Goal: Task Accomplishment & Management: Complete application form

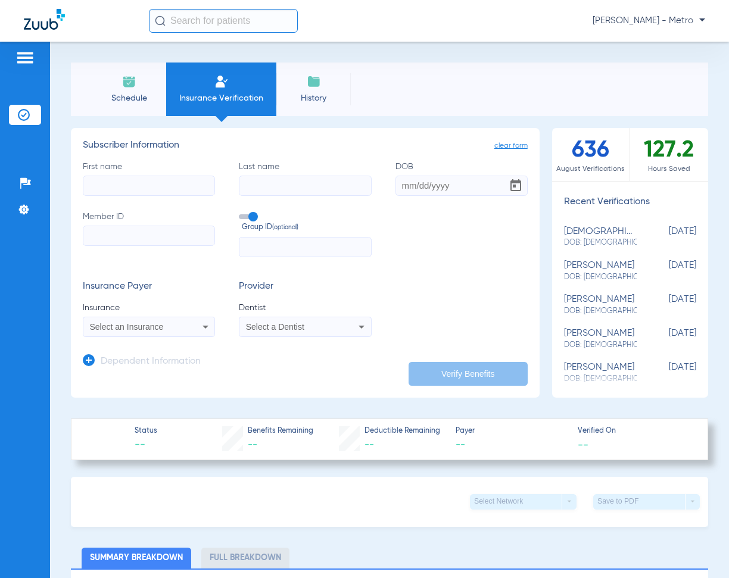
click at [167, 195] on input "First name" at bounding box center [149, 186] width 132 height 20
type input "[PERSON_NAME]"
type input "01/08/0198"
click at [454, 189] on input "01/08/0198" at bounding box center [461, 186] width 132 height 20
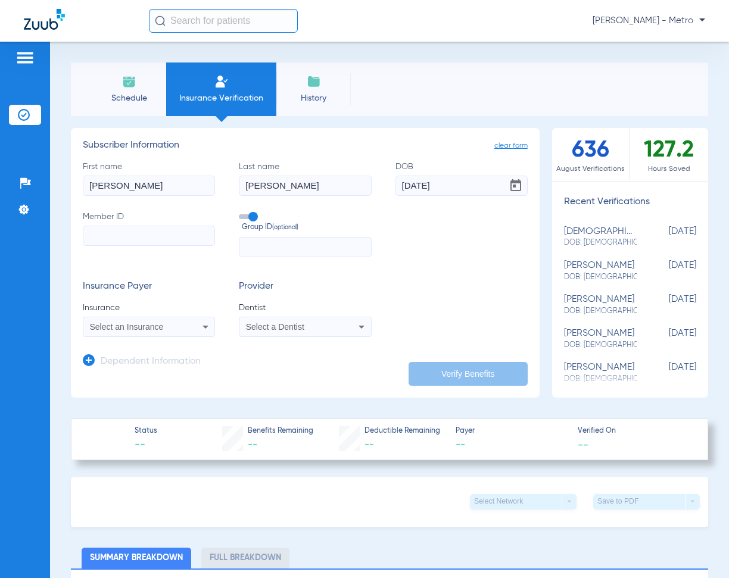
type input "[DATE]"
type input "4528"
click at [339, 238] on input "text" at bounding box center [305, 247] width 132 height 20
type input "0000000228"
click at [175, 329] on div "Select an Insurance" at bounding box center [137, 327] width 95 height 8
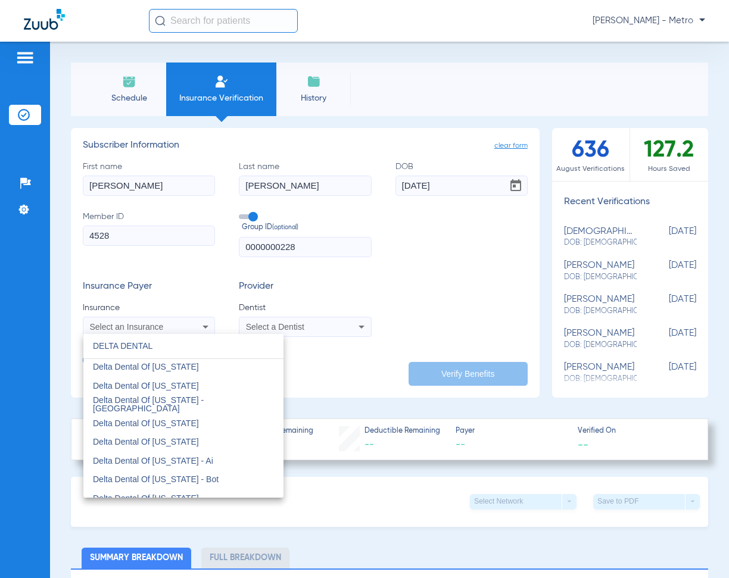
scroll to position [1131, 0]
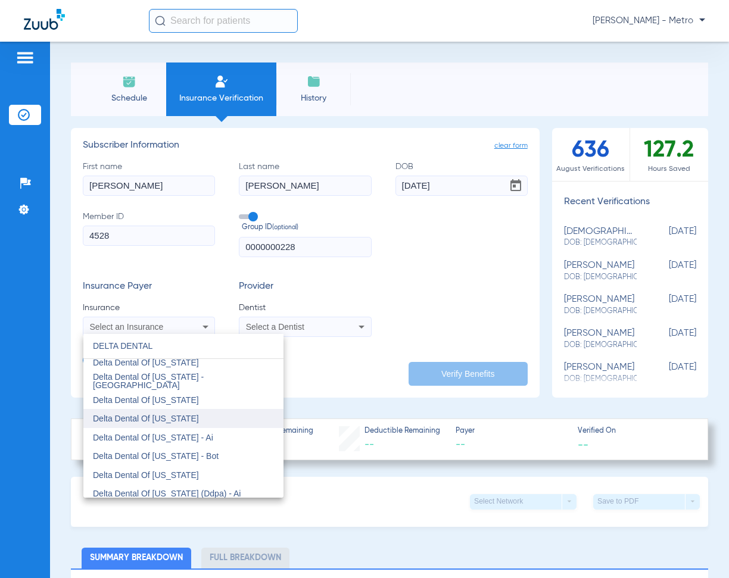
type input "DELTA DENTAL"
click at [201, 418] on mat-option "Delta Dental Of [US_STATE]" at bounding box center [183, 418] width 200 height 19
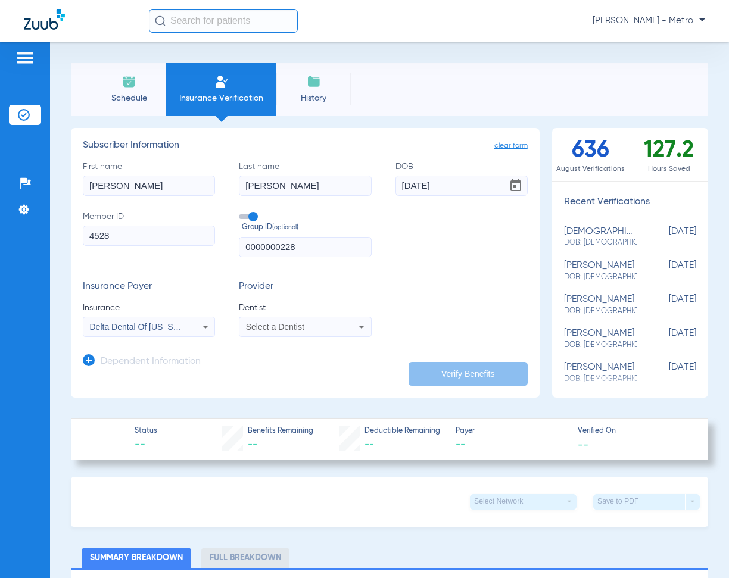
click at [304, 323] on div "Select a Dentist" at bounding box center [293, 327] width 95 height 8
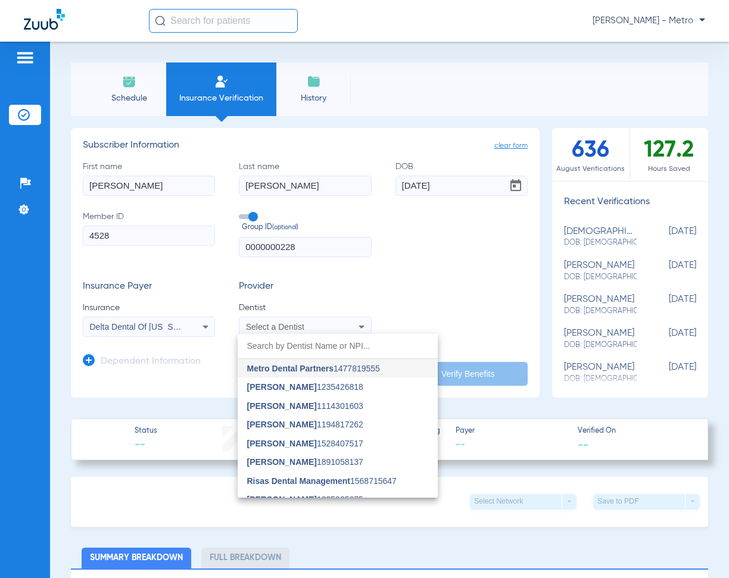
drag, startPoint x: 295, startPoint y: 370, endPoint x: 305, endPoint y: 374, distance: 10.9
click at [301, 373] on span "Metro Dental Partners" at bounding box center [290, 369] width 86 height 10
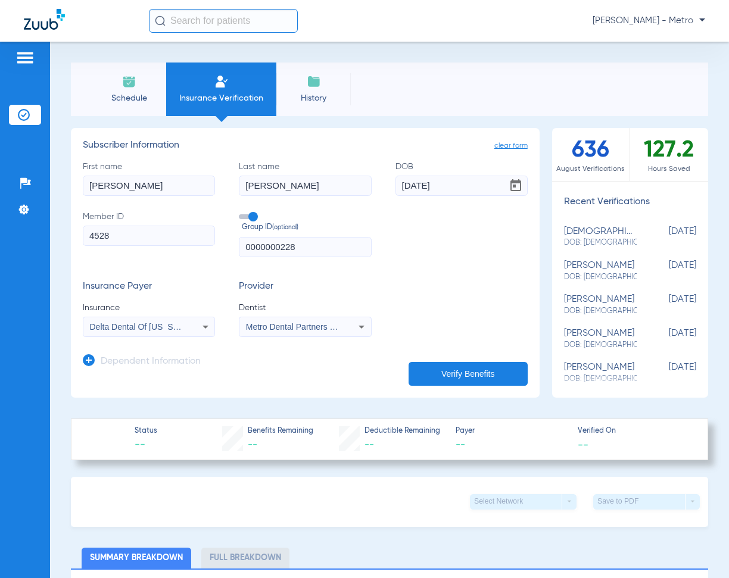
click at [451, 377] on button "Verify Benefits" at bounding box center [467, 374] width 119 height 24
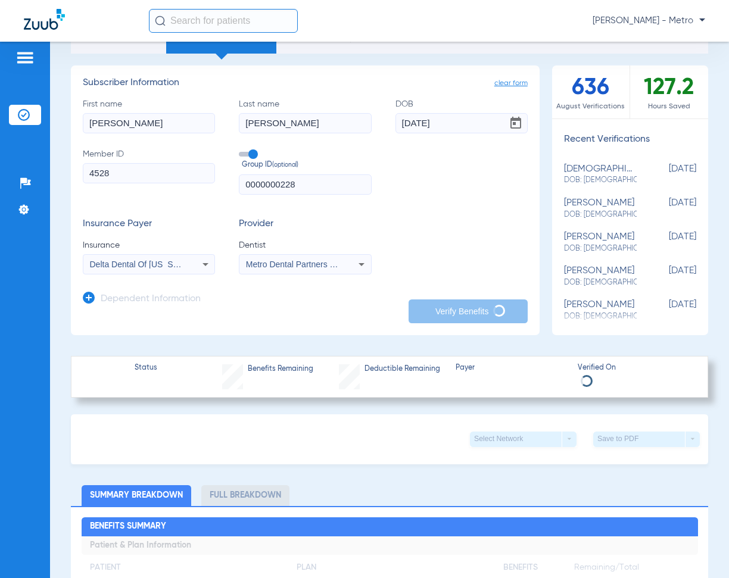
scroll to position [60, 0]
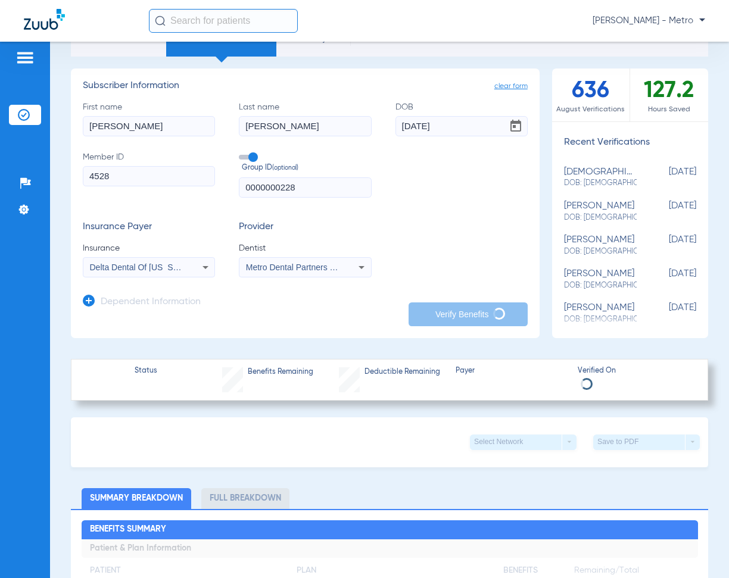
type input "[PERSON_NAME]"
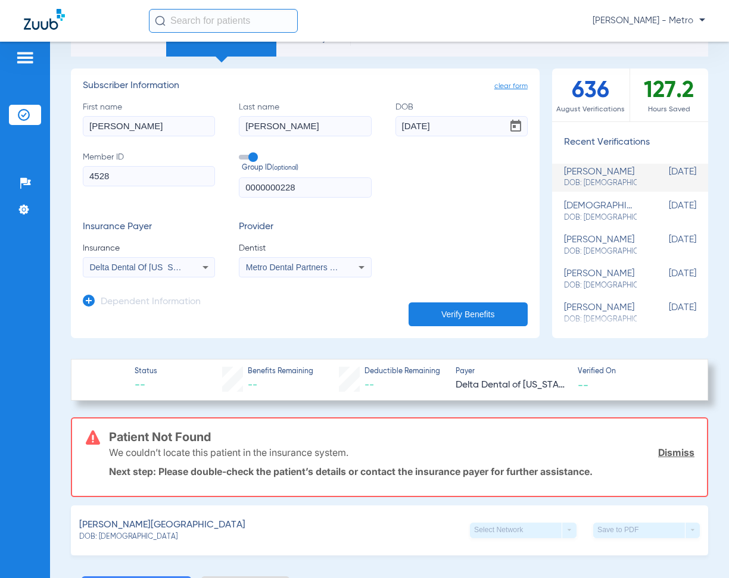
drag, startPoint x: 134, startPoint y: 180, endPoint x: 90, endPoint y: 185, distance: 44.3
click at [90, 185] on input "4528" at bounding box center [149, 176] width 132 height 20
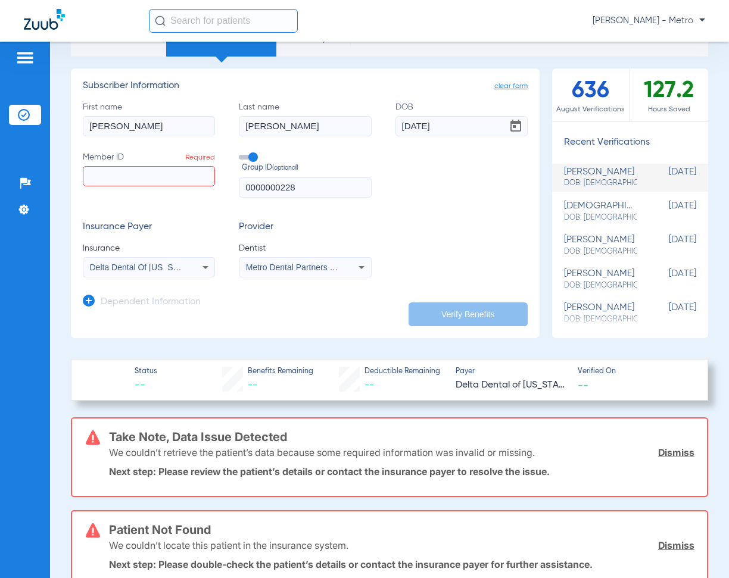
click at [129, 179] on input "Member ID Required" at bounding box center [149, 176] width 132 height 20
paste input "600-66-4528"
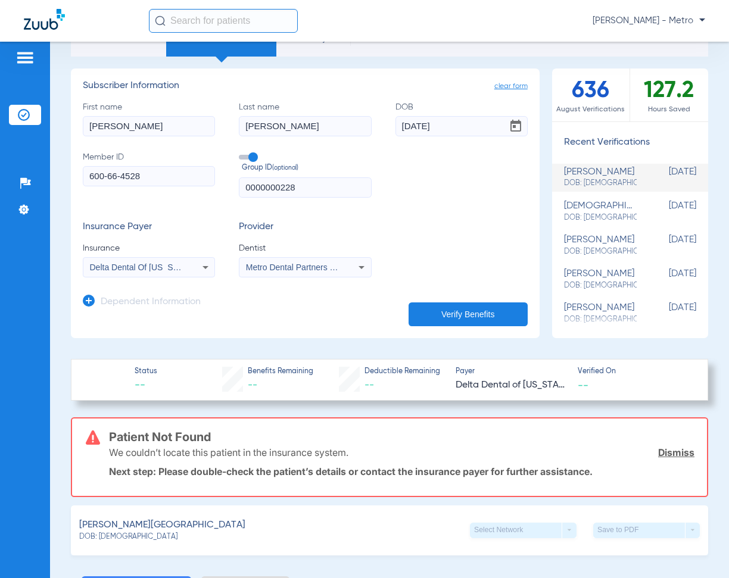
type input "600-66-4528"
click at [461, 311] on button "Verify Benefits" at bounding box center [467, 314] width 119 height 24
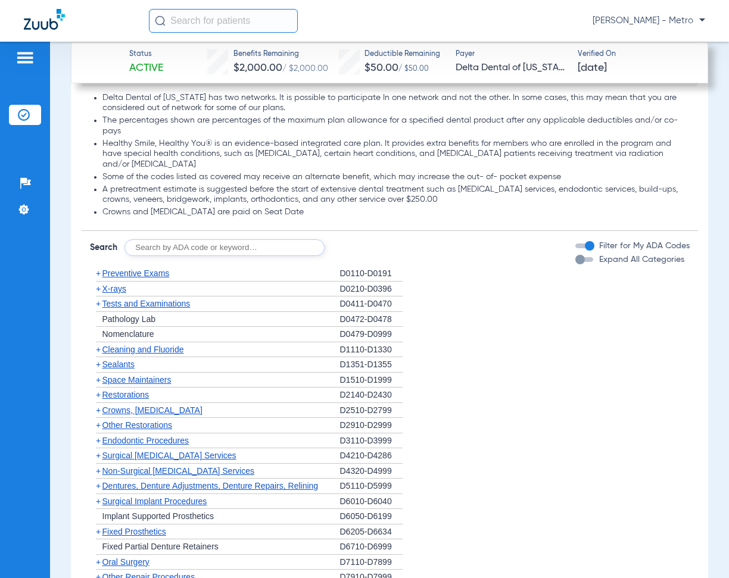
scroll to position [1131, 0]
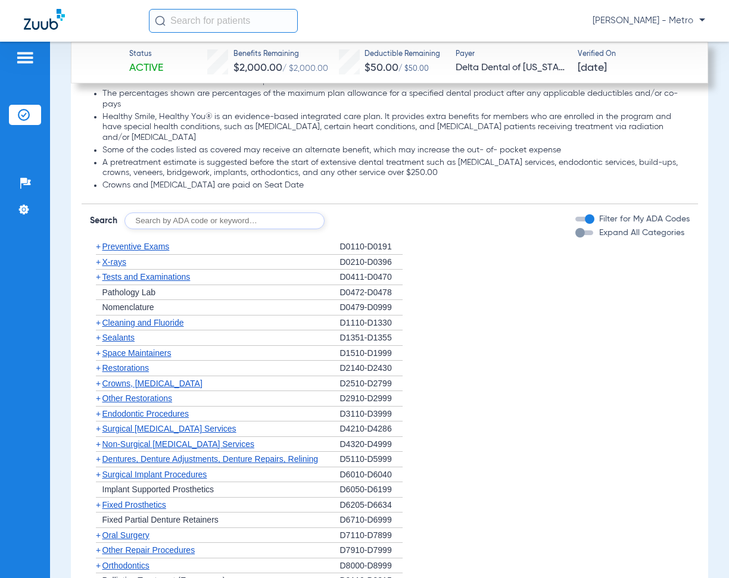
click at [577, 232] on div "button" at bounding box center [584, 232] width 18 height 5
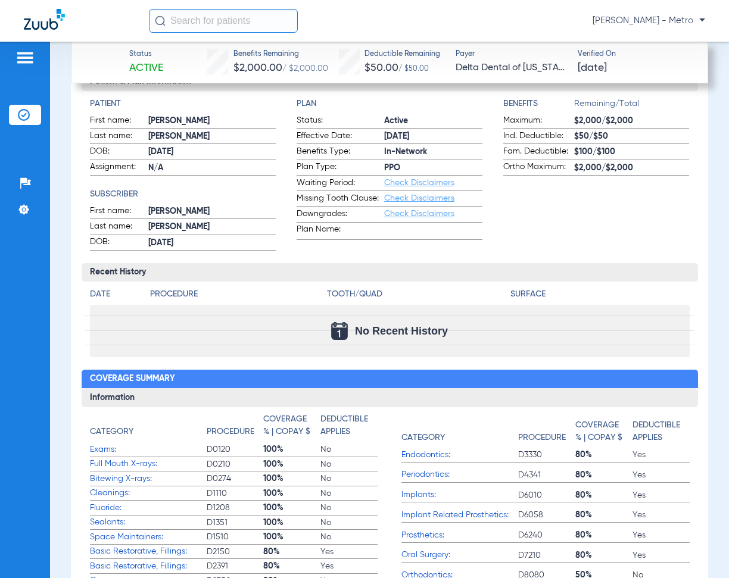
scroll to position [536, 0]
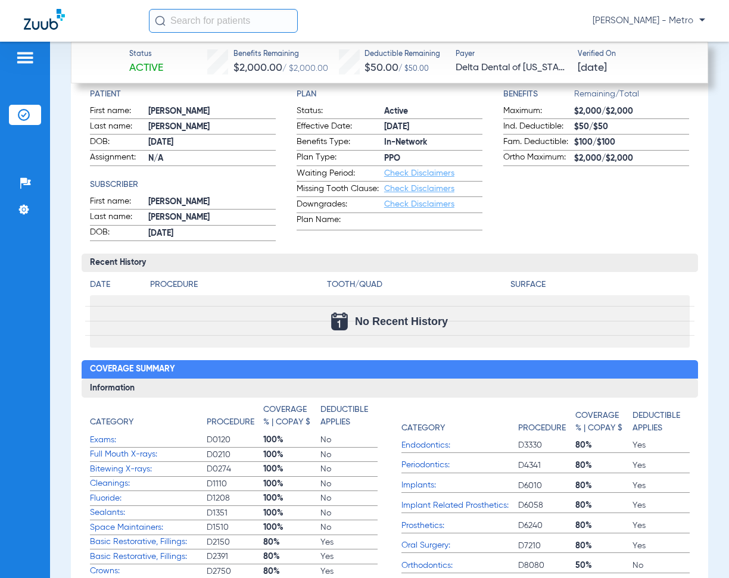
click at [405, 171] on link "Check Disclaimers" at bounding box center [419, 173] width 70 height 8
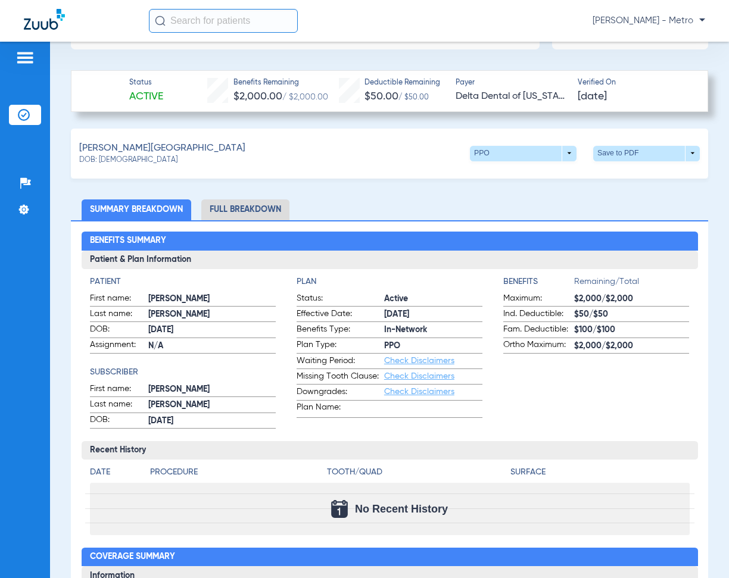
scroll to position [338, 0]
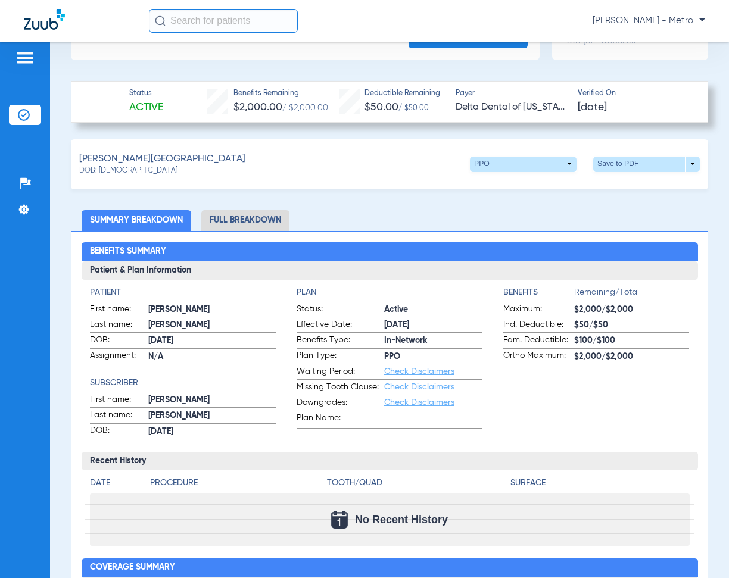
click at [268, 215] on li "Full Breakdown" at bounding box center [245, 220] width 88 height 21
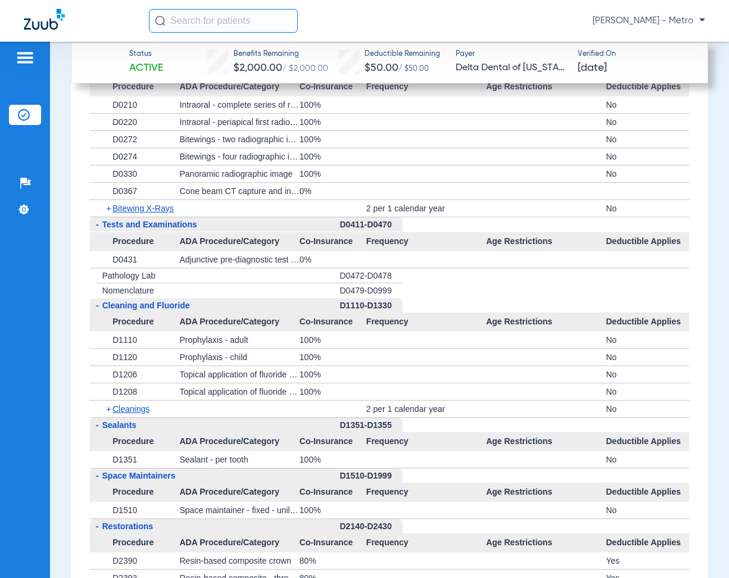
scroll to position [1528, 0]
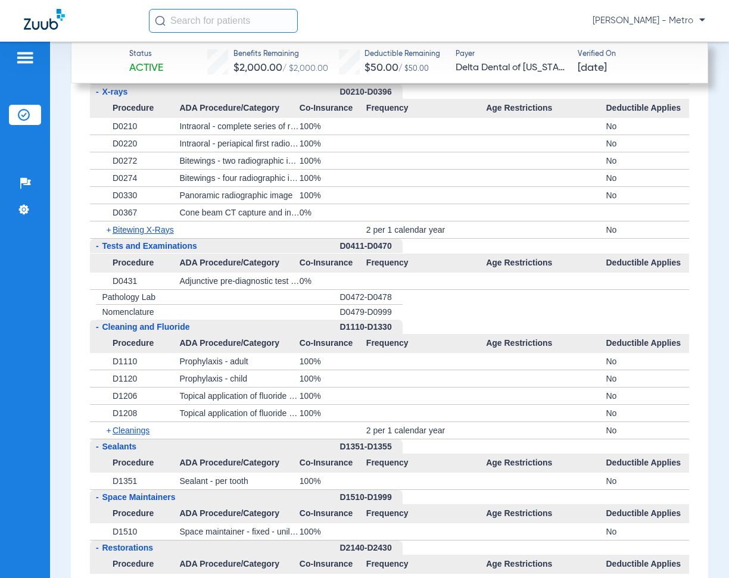
click at [98, 242] on span "-" at bounding box center [96, 246] width 13 height 15
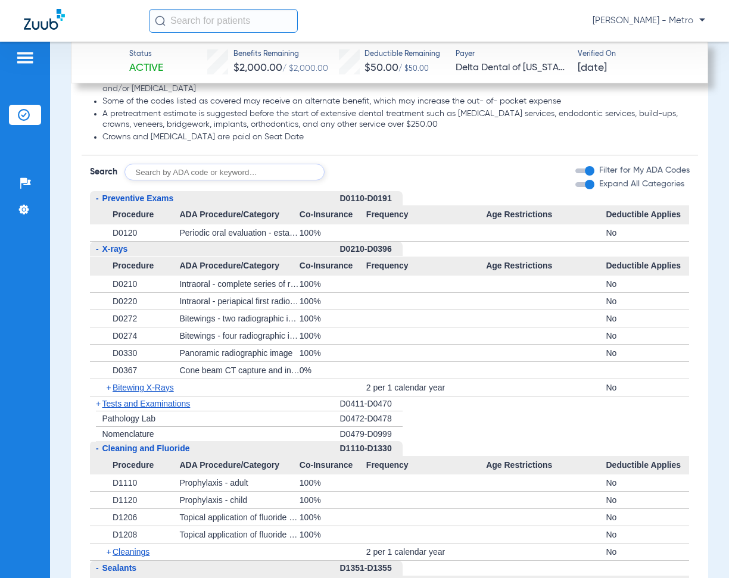
scroll to position [1349, 0]
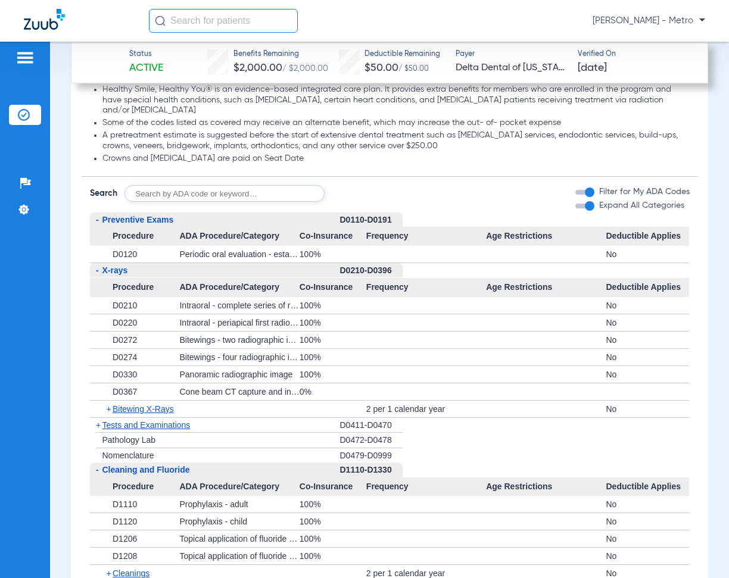
click at [104, 267] on span "X-rays" at bounding box center [115, 270] width 26 height 10
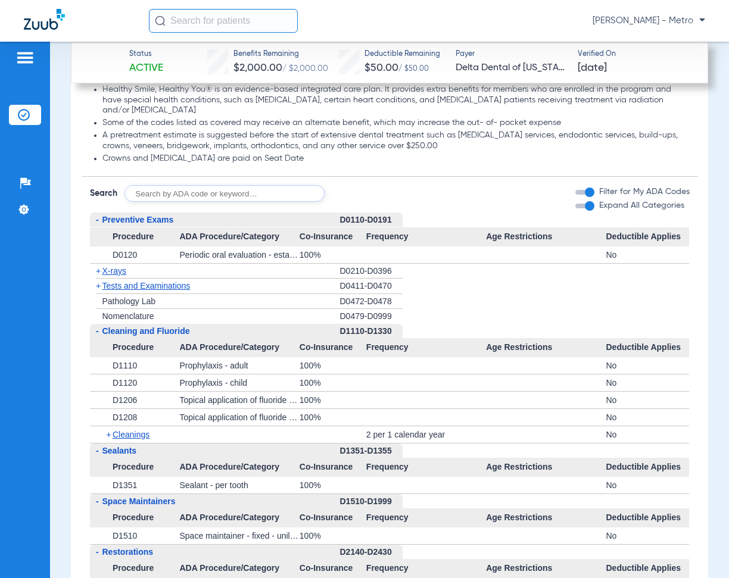
click at [138, 216] on span "Preventive Exams" at bounding box center [137, 220] width 71 height 10
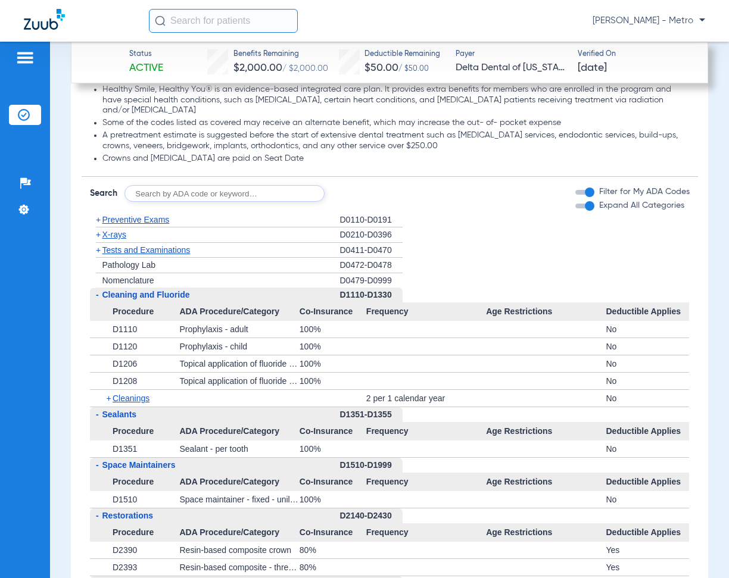
click at [154, 215] on span "Preventive Exams" at bounding box center [135, 220] width 67 height 10
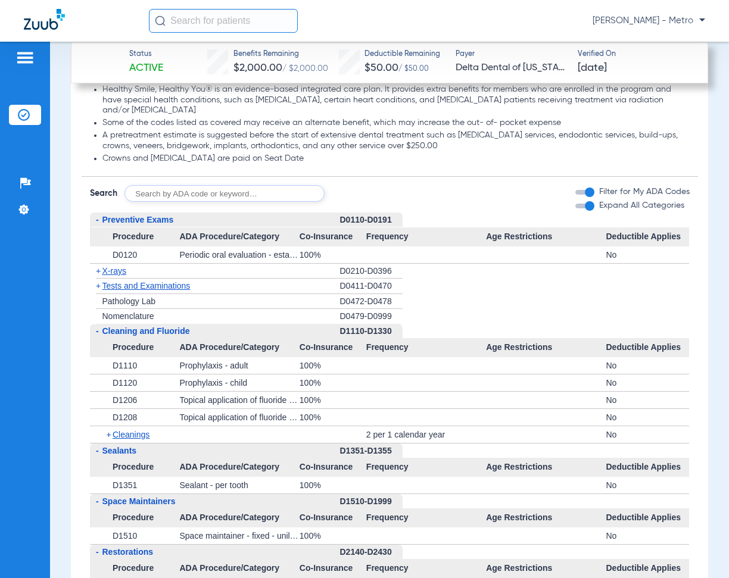
click at [154, 215] on span "Preventive Exams" at bounding box center [137, 220] width 71 height 10
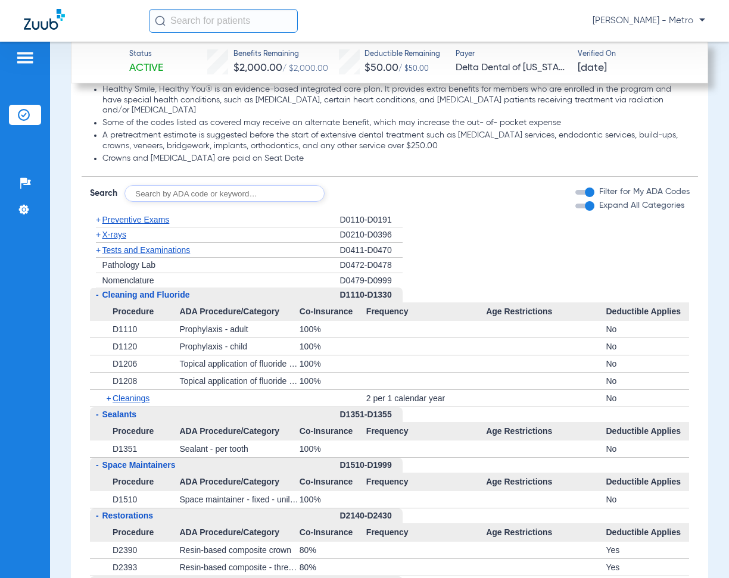
click at [154, 215] on span "Preventive Exams" at bounding box center [135, 220] width 67 height 10
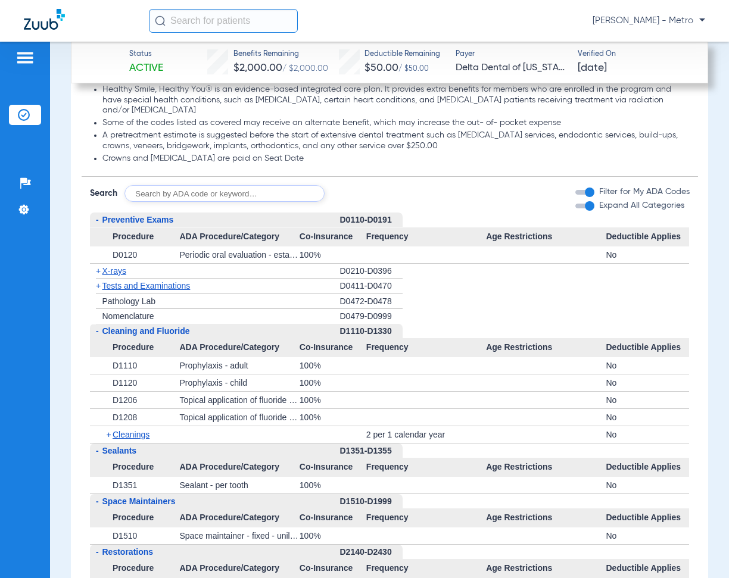
click at [101, 327] on span "-" at bounding box center [96, 331] width 13 height 15
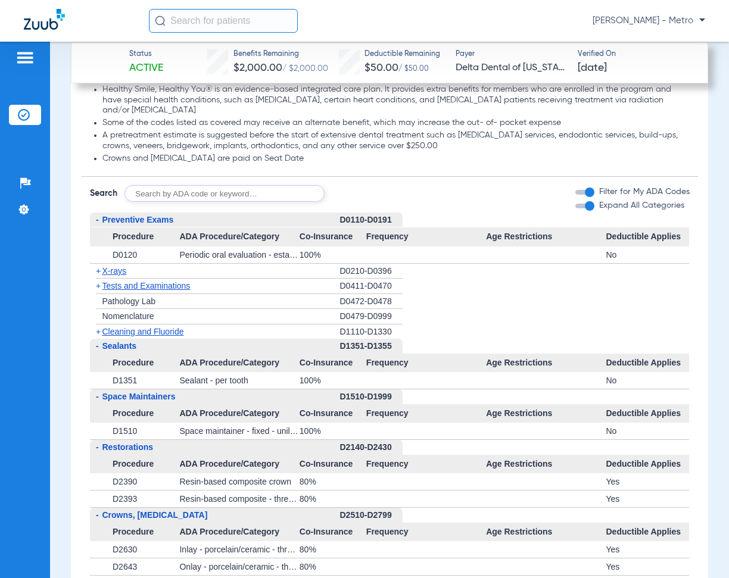
click at [113, 264] on div "+ X-rays" at bounding box center [215, 271] width 250 height 15
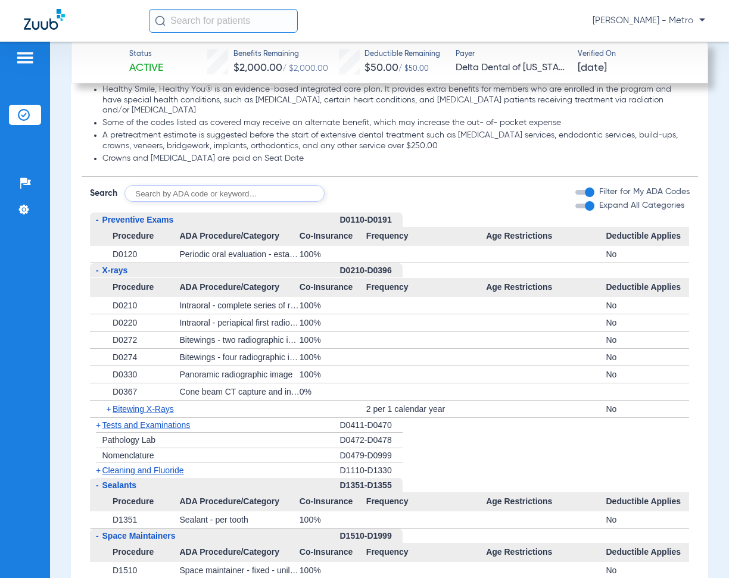
click at [110, 405] on span "+" at bounding box center [110, 409] width 7 height 17
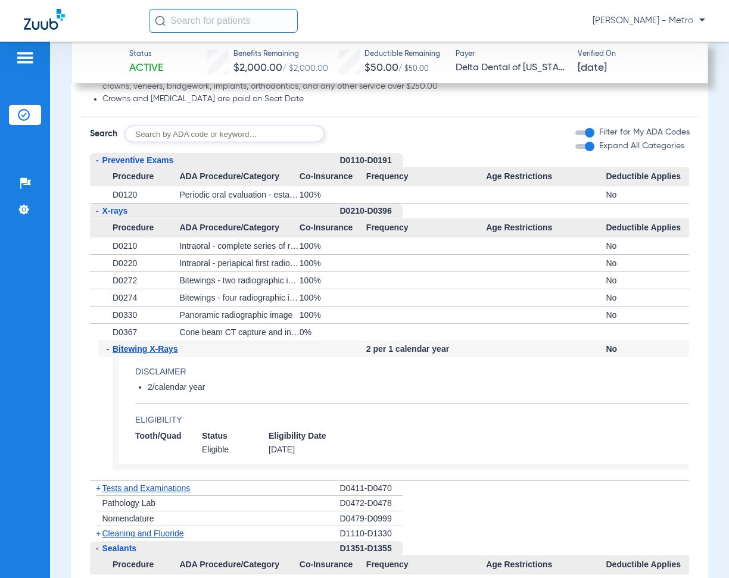
scroll to position [1290, 0]
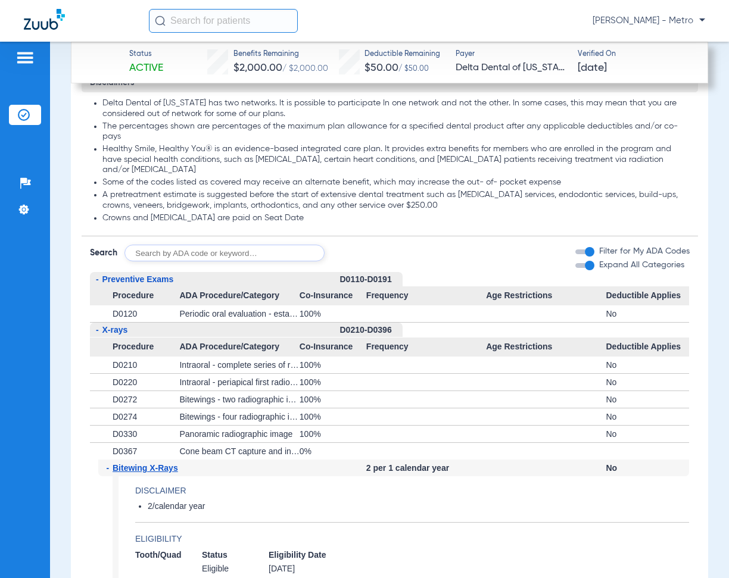
click at [108, 277] on span "Preventive Exams" at bounding box center [137, 279] width 71 height 10
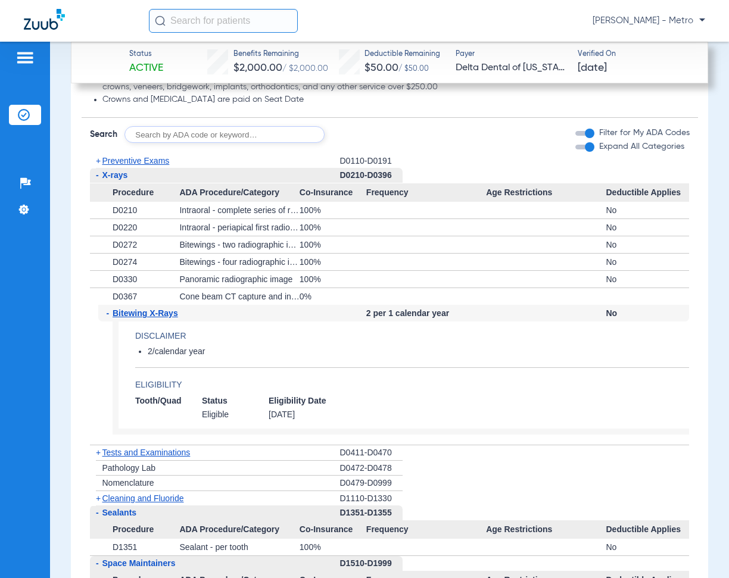
scroll to position [1409, 0]
click at [152, 311] on span "Bitewing X-Rays" at bounding box center [145, 313] width 65 height 10
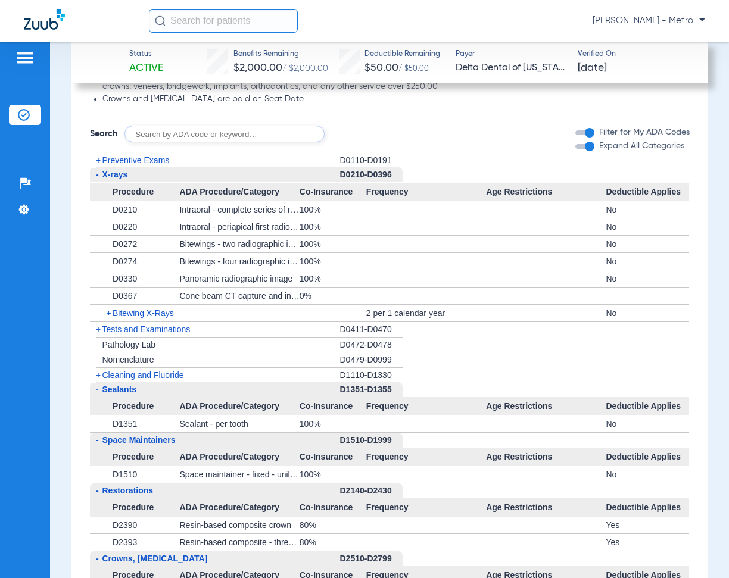
click at [161, 331] on span "Tests and Examinations" at bounding box center [146, 329] width 88 height 10
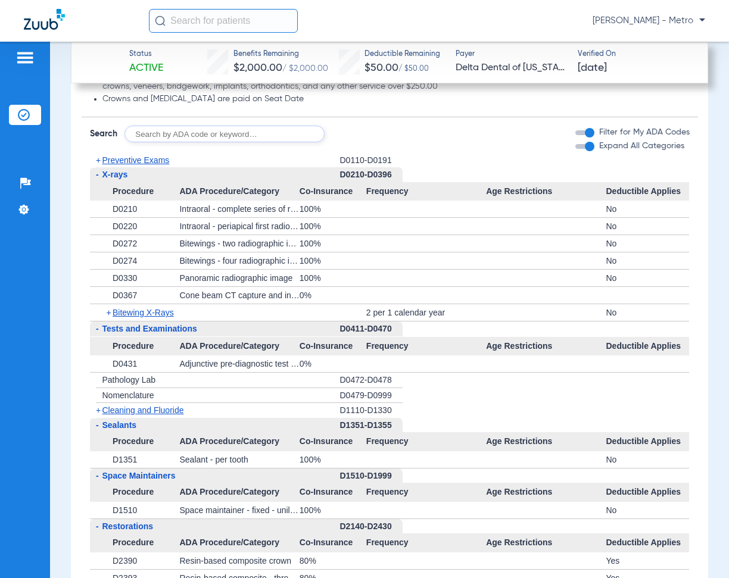
click at [161, 330] on span "Tests and Examinations" at bounding box center [149, 329] width 95 height 10
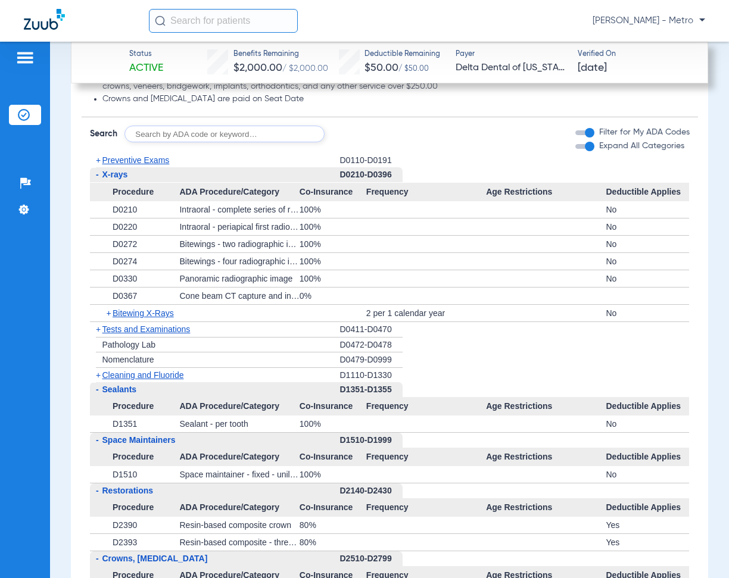
click at [154, 372] on span "Cleaning and Fluoride" at bounding box center [143, 375] width 82 height 10
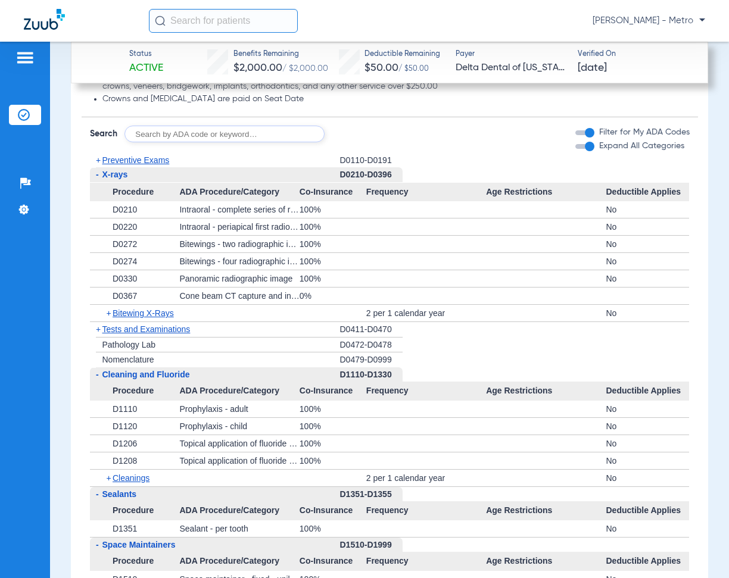
click at [154, 372] on span "Cleaning and Fluoride" at bounding box center [146, 375] width 88 height 10
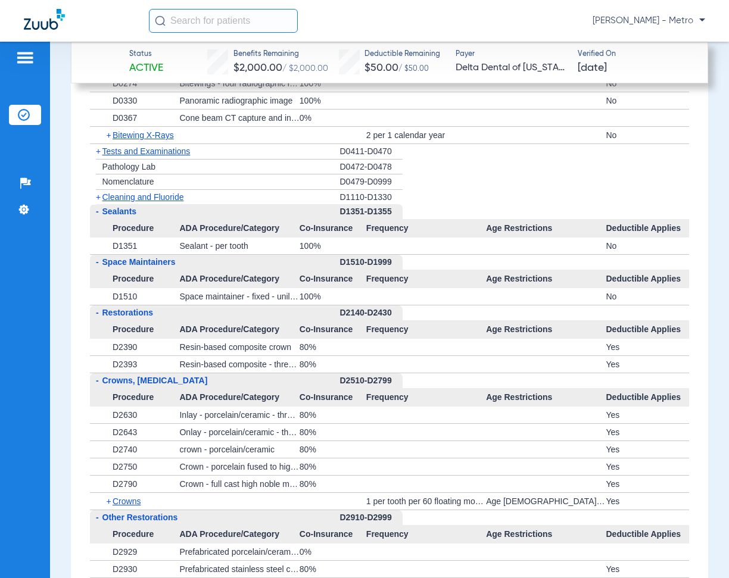
scroll to position [1588, 0]
drag, startPoint x: 152, startPoint y: 349, endPoint x: 103, endPoint y: 345, distance: 49.0
click at [103, 345] on div "+ D2390" at bounding box center [139, 346] width 82 height 17
copy span "+ D2390"
click at [0, 414] on html "[PERSON_NAME] - Metro Patients Insurance Verification Setup Help Center Setting…" at bounding box center [364, 289] width 729 height 578
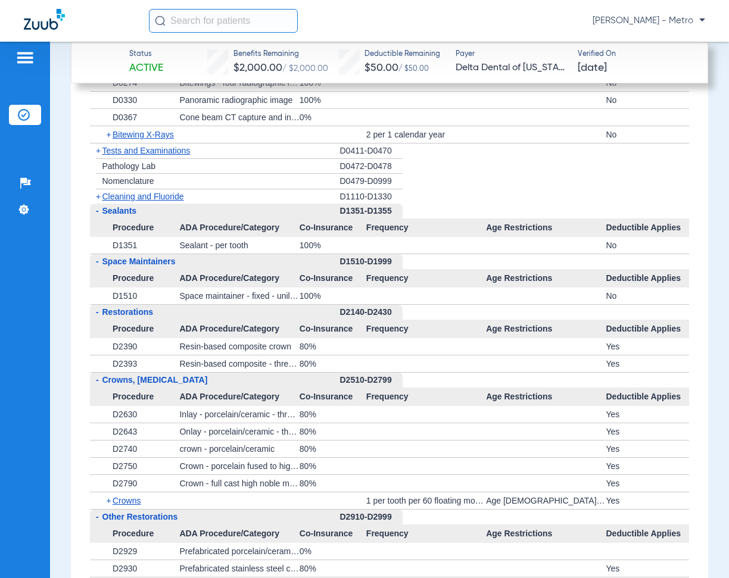
drag, startPoint x: 132, startPoint y: 361, endPoint x: 103, endPoint y: 361, distance: 29.2
click at [103, 361] on div "+ D2393" at bounding box center [139, 363] width 82 height 17
copy span "+ D2393"
click at [157, 315] on div "- Restorations" at bounding box center [215, 312] width 250 height 15
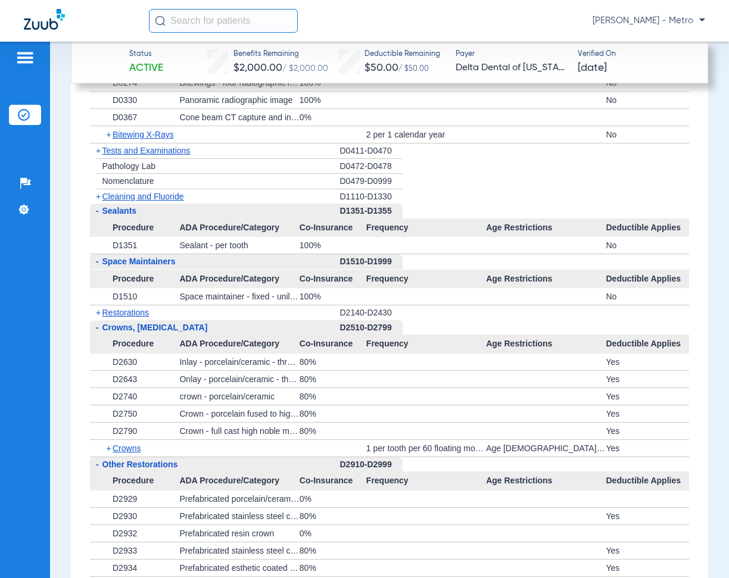
click at [122, 312] on span "Restorations" at bounding box center [125, 313] width 47 height 10
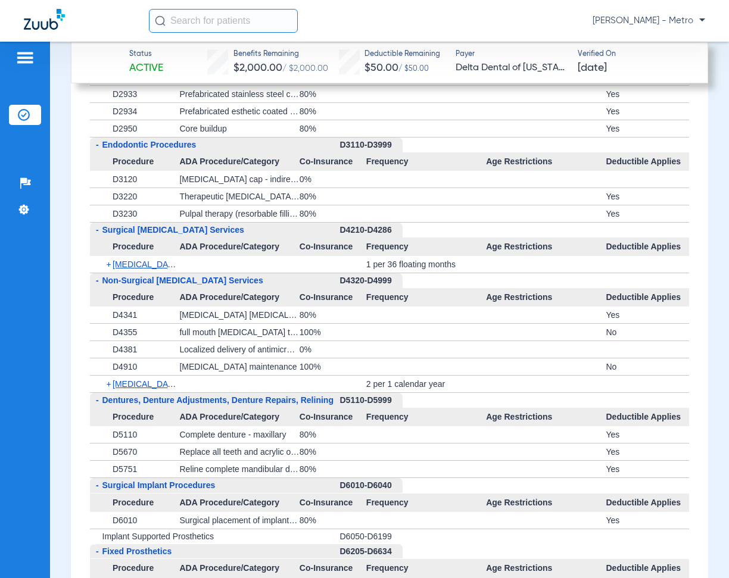
scroll to position [2123, 0]
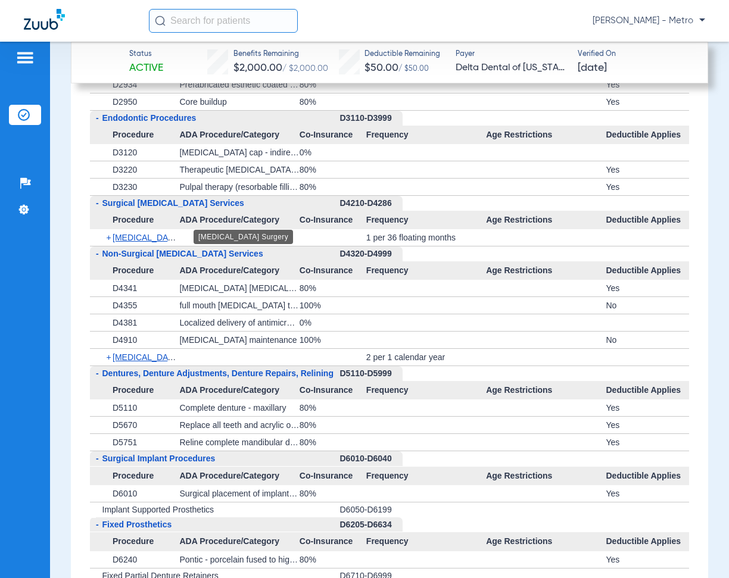
click at [144, 235] on span "[MEDICAL_DATA] Surgery" at bounding box center [162, 238] width 99 height 10
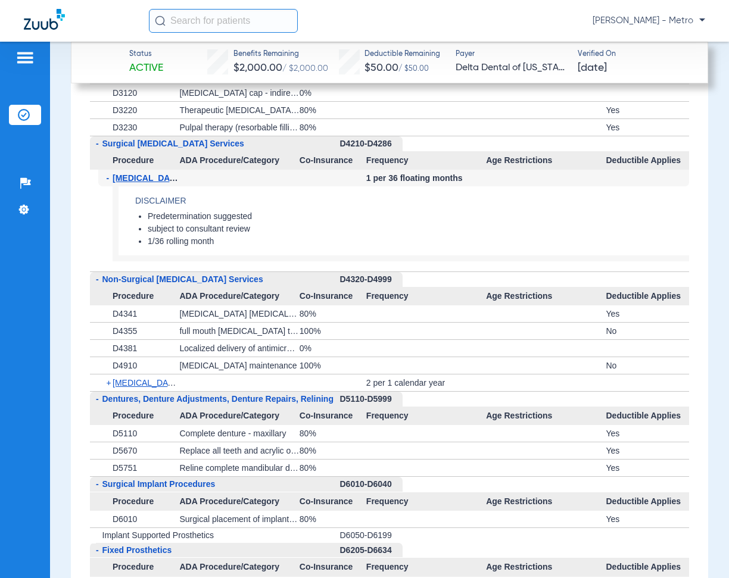
scroll to position [2242, 0]
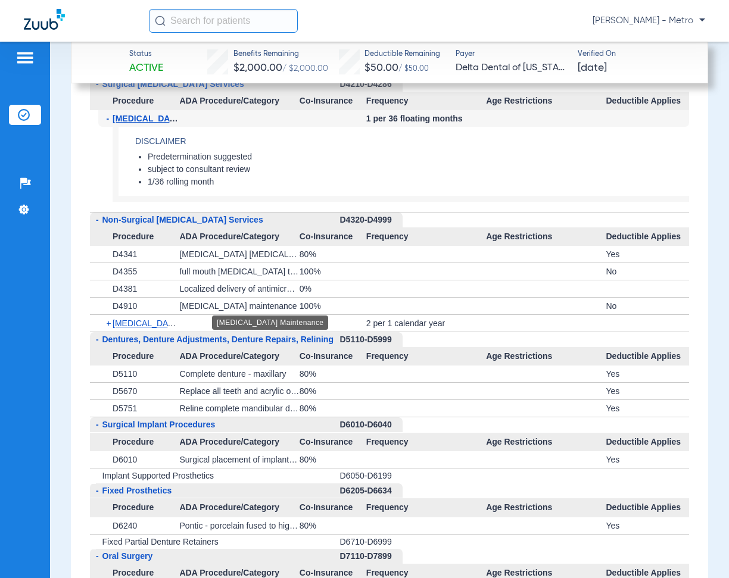
click at [151, 321] on span "[MEDICAL_DATA] Maintenance" at bounding box center [171, 323] width 117 height 10
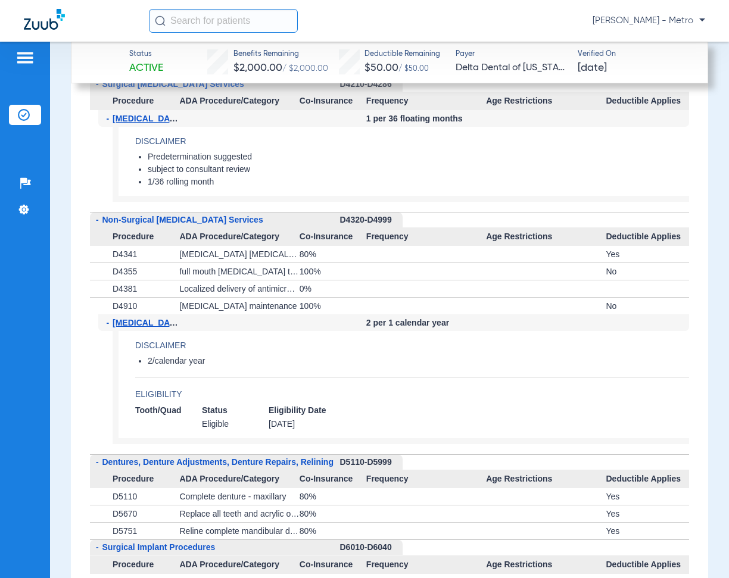
click at [97, 216] on span "-" at bounding box center [97, 220] width 3 height 10
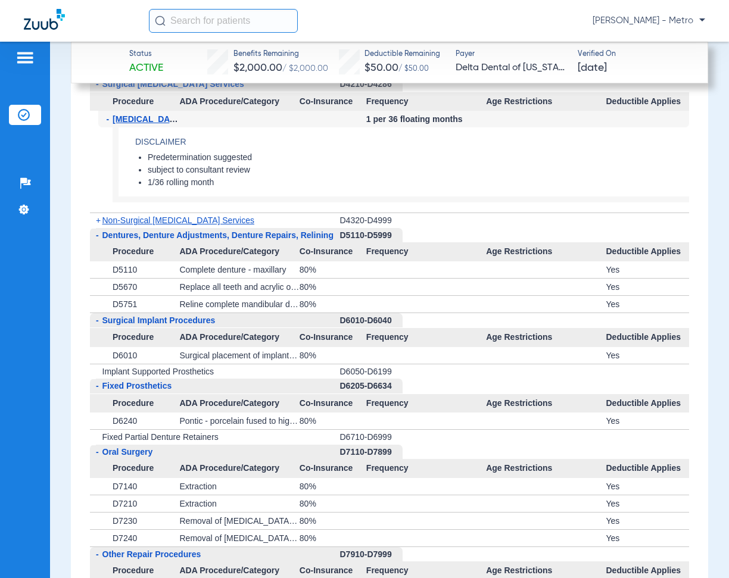
click at [99, 232] on span "-" at bounding box center [96, 235] width 13 height 15
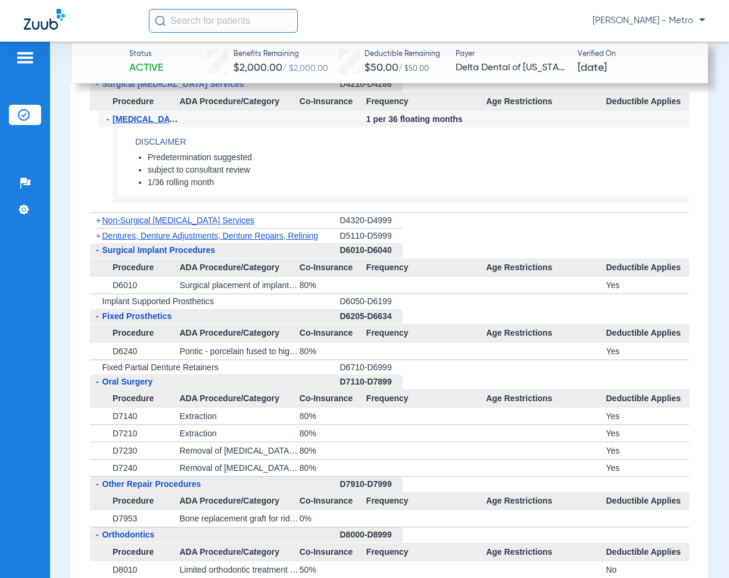
click at [96, 315] on span "-" at bounding box center [97, 316] width 3 height 10
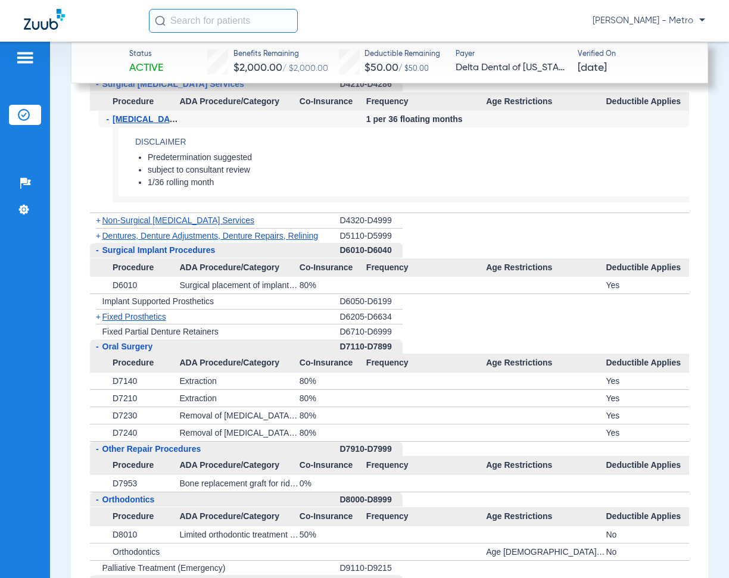
click at [100, 346] on span "-" at bounding box center [96, 346] width 13 height 15
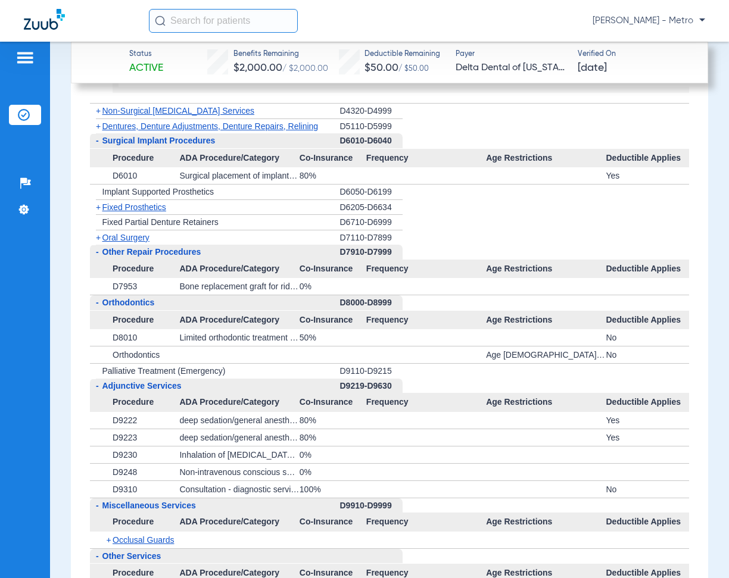
scroll to position [2361, 0]
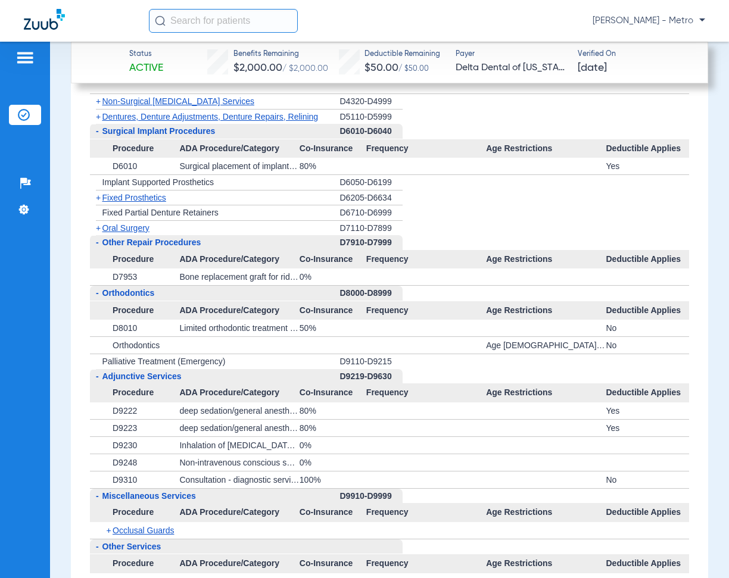
click at [99, 290] on span "-" at bounding box center [96, 293] width 13 height 15
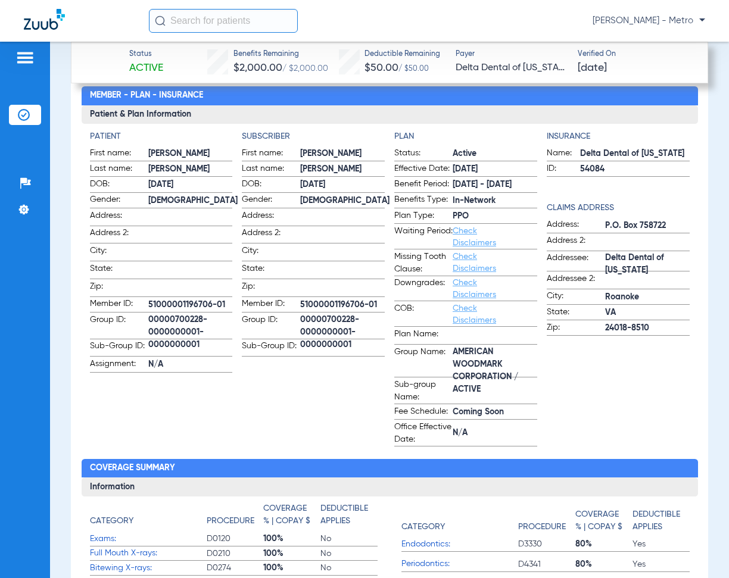
scroll to position [473, 0]
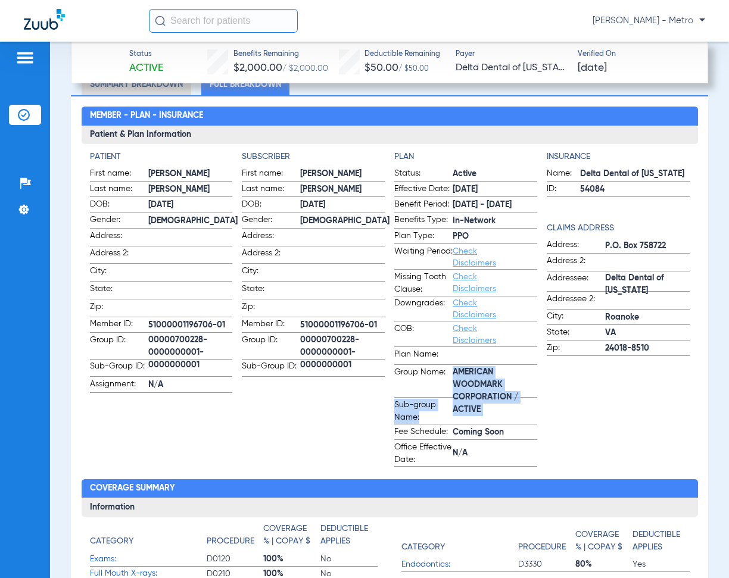
drag, startPoint x: 451, startPoint y: 369, endPoint x: 504, endPoint y: 405, distance: 63.9
click at [504, 405] on form "Status: Active Effective Date: [DATE] Benefit Period: [DATE] - [DATE] Benefits …" at bounding box center [465, 316] width 143 height 299
click at [499, 390] on span "AMERICAN WOODMARK CORPORATION / ACTIVE" at bounding box center [494, 391] width 85 height 13
drag, startPoint x: 450, startPoint y: 367, endPoint x: 505, endPoint y: 397, distance: 62.6
click at [505, 397] on span "AMERICAN WOODMARK CORPORATION / ACTIVE" at bounding box center [494, 391] width 85 height 13
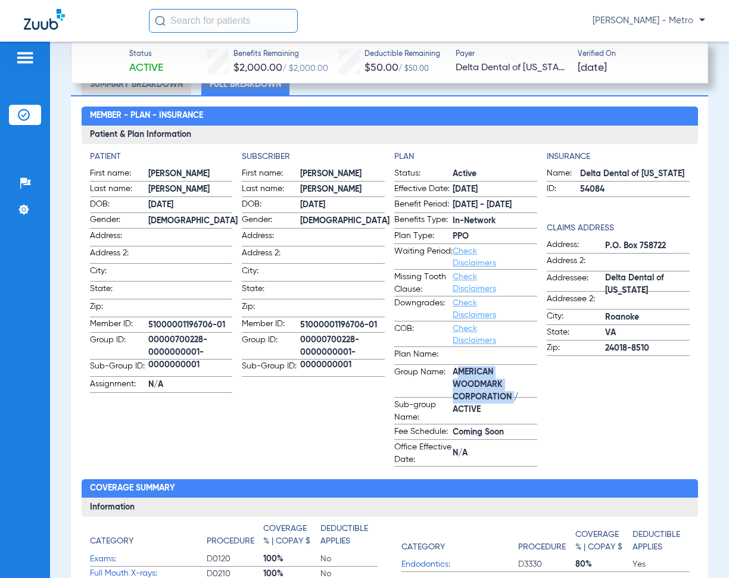
copy span "AMERICAN WOODMARK CORPORATION"
click at [301, 406] on app-subscriber-information "Subscriber First name: [PERSON_NAME] Last name: [PERSON_NAME]: [DEMOGRAPHIC_DAT…" at bounding box center [313, 309] width 143 height 316
drag, startPoint x: 295, startPoint y: 316, endPoint x: 376, endPoint y: 326, distance: 82.2
click at [376, 326] on label "Member ID: 51000001196706-01" at bounding box center [313, 325] width 143 height 15
copy label "51000001196706-01"
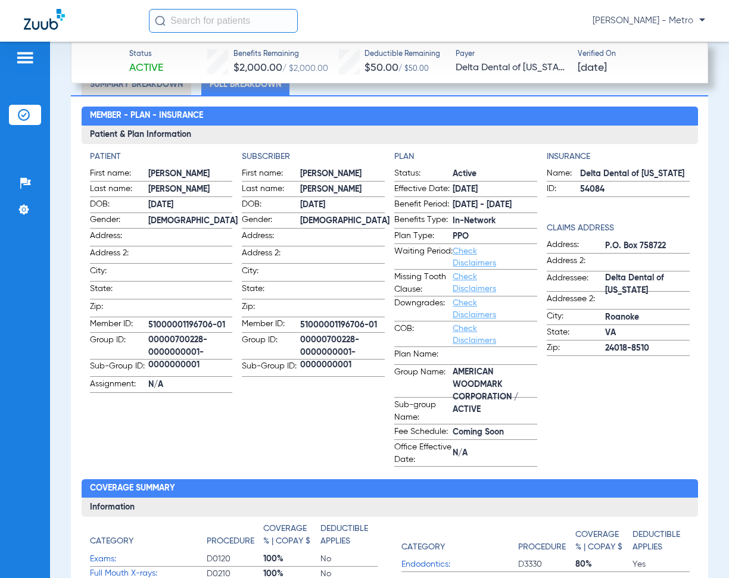
copy label "51000001196706-01"
click at [276, 433] on app-subscriber-information "Subscriber First name: [PERSON_NAME] Last name: [PERSON_NAME]: [DEMOGRAPHIC_DAT…" at bounding box center [313, 309] width 143 height 316
drag, startPoint x: 296, startPoint y: 332, endPoint x: 349, endPoint y: 345, distance: 54.6
click at [349, 345] on label "Group ID: 00000700228-0000000001-0000000001" at bounding box center [313, 347] width 143 height 26
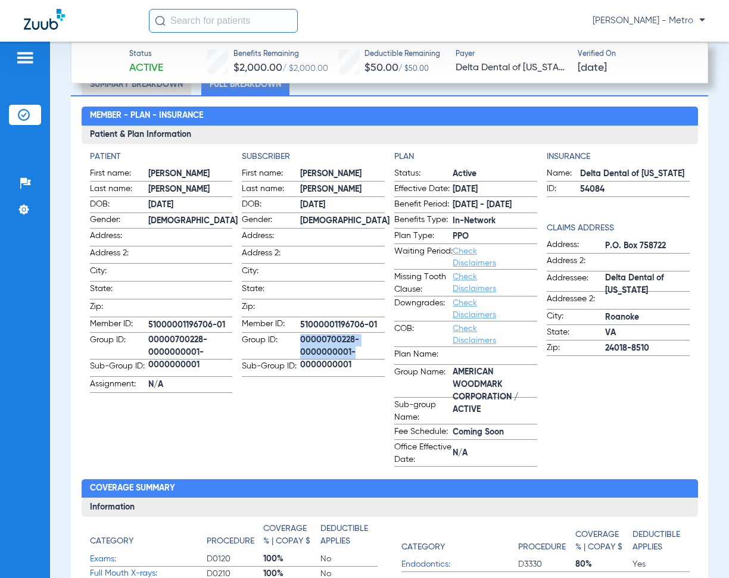
copy label "00000700228-0000000001"
click at [458, 305] on link "Check Disclaimers" at bounding box center [473, 309] width 43 height 20
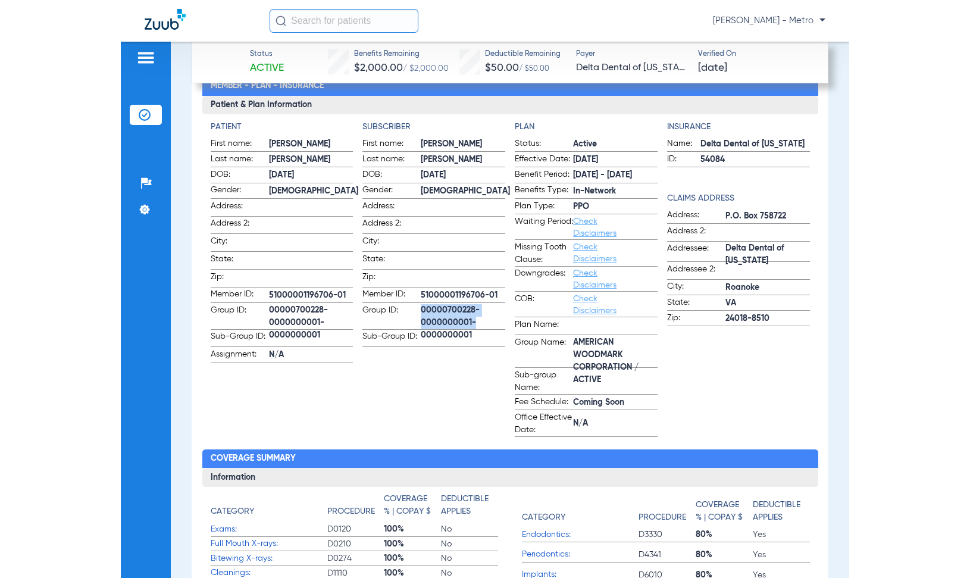
scroll to position [530, 0]
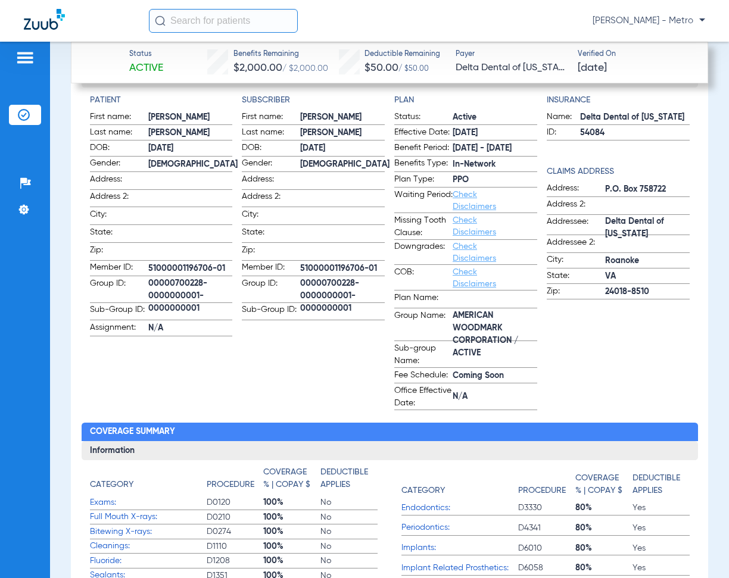
click at [257, 359] on app-subscriber-information "Subscriber First name: [PERSON_NAME] Last name: [PERSON_NAME]: [DEMOGRAPHIC_DAT…" at bounding box center [313, 252] width 143 height 316
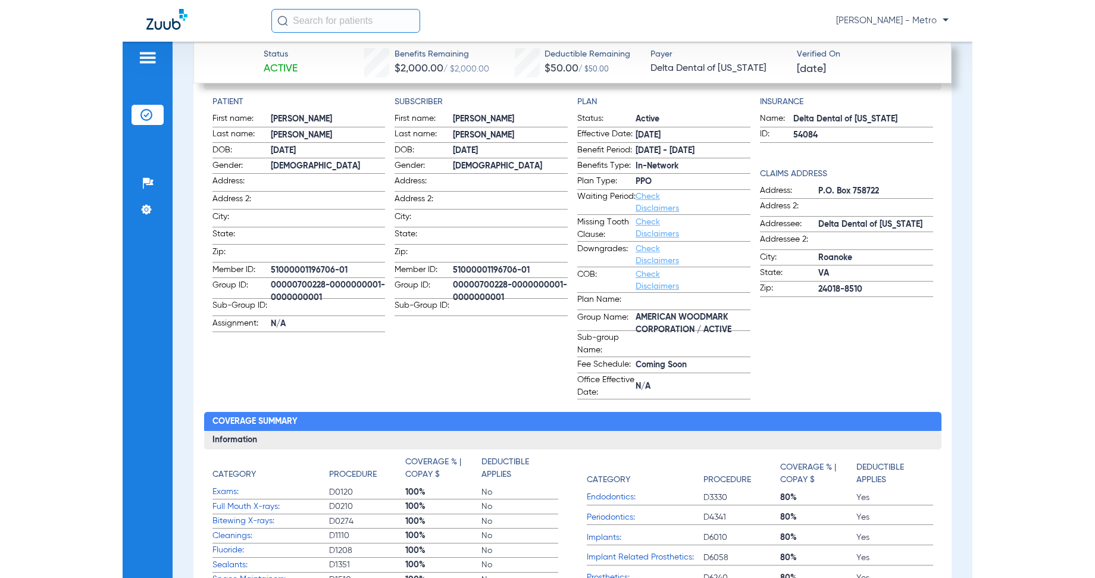
scroll to position [532, 0]
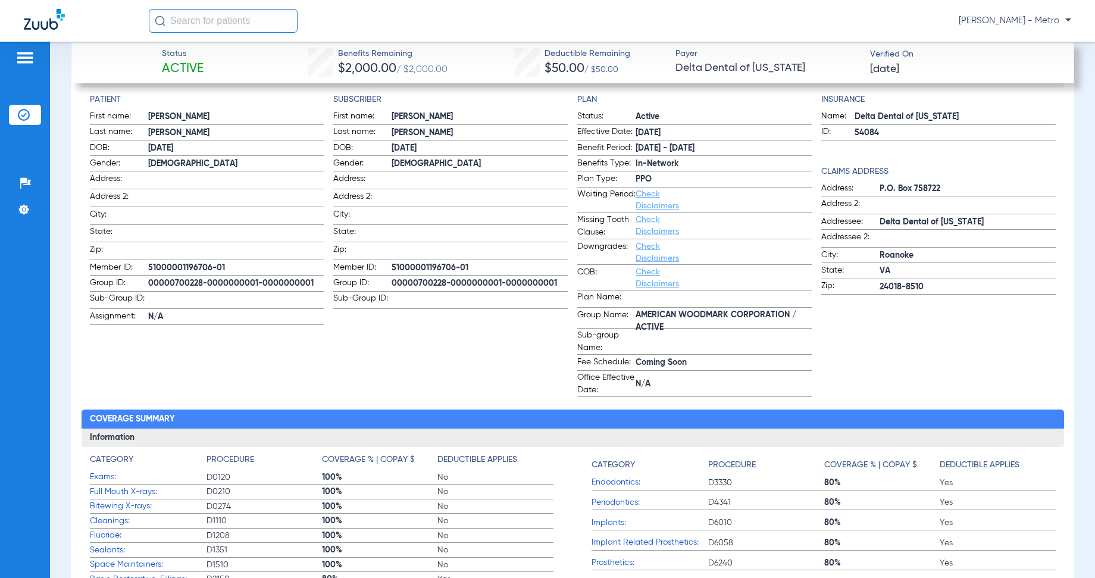
drag, startPoint x: 558, startPoint y: 276, endPoint x: 386, endPoint y: 282, distance: 172.1
click at [386, 282] on label "Group ID: 00000700228-0000000001-0000000001" at bounding box center [450, 284] width 235 height 15
copy label "00000700228-0000000001-0000000001"
drag, startPoint x: 421, startPoint y: 271, endPoint x: 396, endPoint y: 276, distance: 25.5
click at [396, 277] on span "00000700228-0000000001-0000000001" at bounding box center [480, 283] width 176 height 13
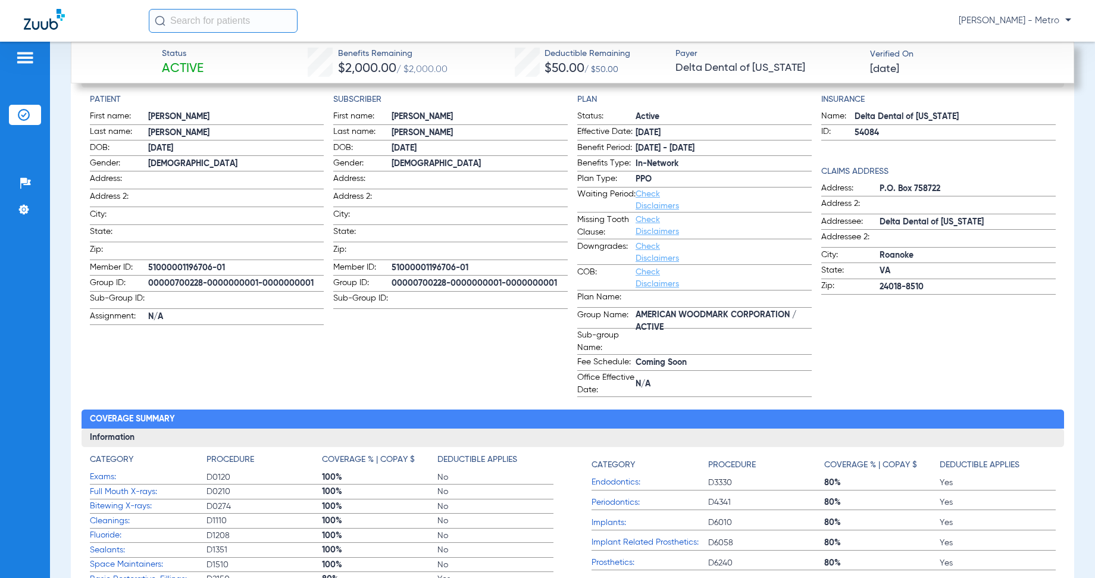
drag, startPoint x: 390, startPoint y: 279, endPoint x: 554, endPoint y: 282, distance: 163.7
click at [554, 282] on span "00000700228-0000000001-0000000001" at bounding box center [480, 283] width 176 height 13
copy span "00000700228-0000000001-0000000001"
click at [512, 305] on app-subscriber-information "Subscriber First name: [PERSON_NAME] Last name: [PERSON_NAME]: [DEMOGRAPHIC_DAT…" at bounding box center [450, 245] width 235 height 304
drag, startPoint x: 484, startPoint y: 261, endPoint x: 383, endPoint y: 268, distance: 101.5
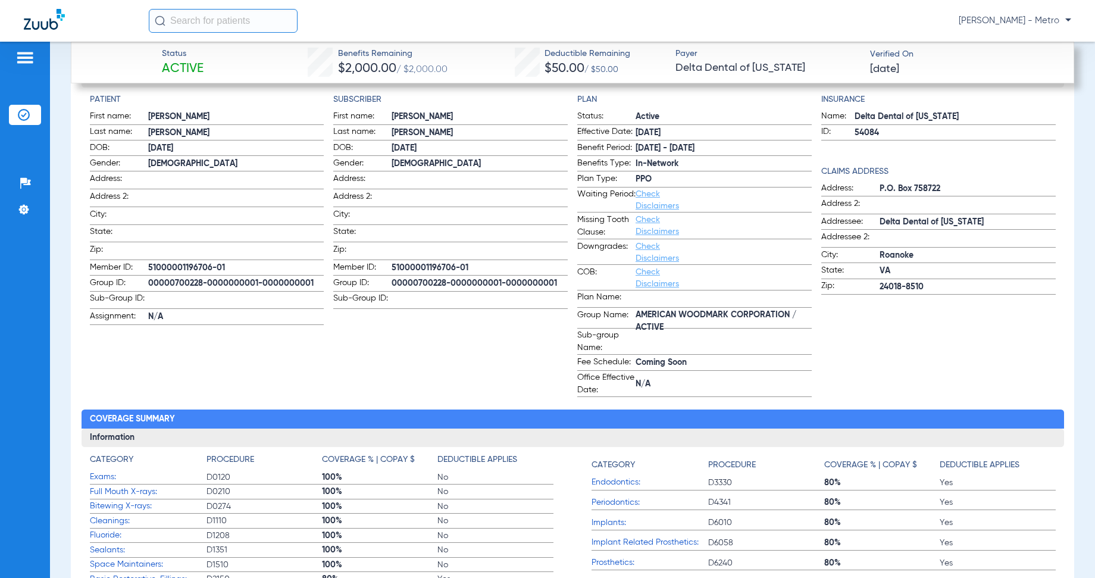
click at [383, 268] on label "Member ID: 51000001196706-01" at bounding box center [450, 268] width 235 height 15
copy label "51000001196706-01"
click at [466, 368] on app-subscriber-information "Subscriber First name: [PERSON_NAME] Last name: [PERSON_NAME]: [DEMOGRAPHIC_DAT…" at bounding box center [450, 245] width 235 height 304
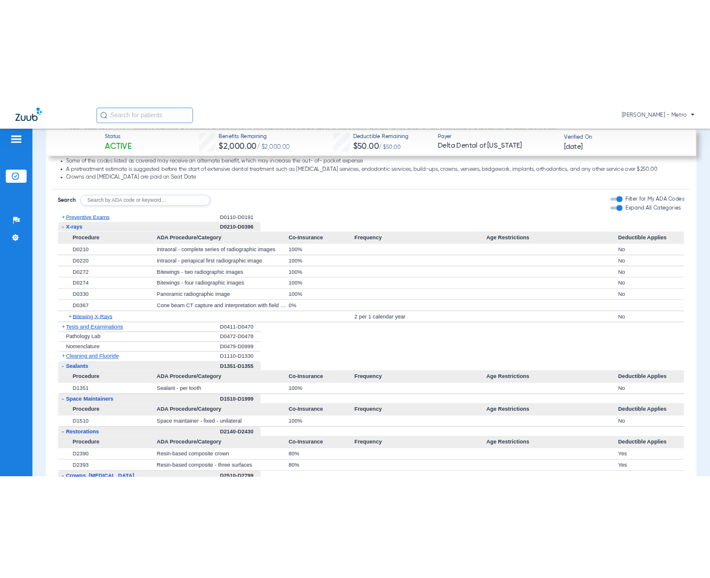
scroll to position [1306, 0]
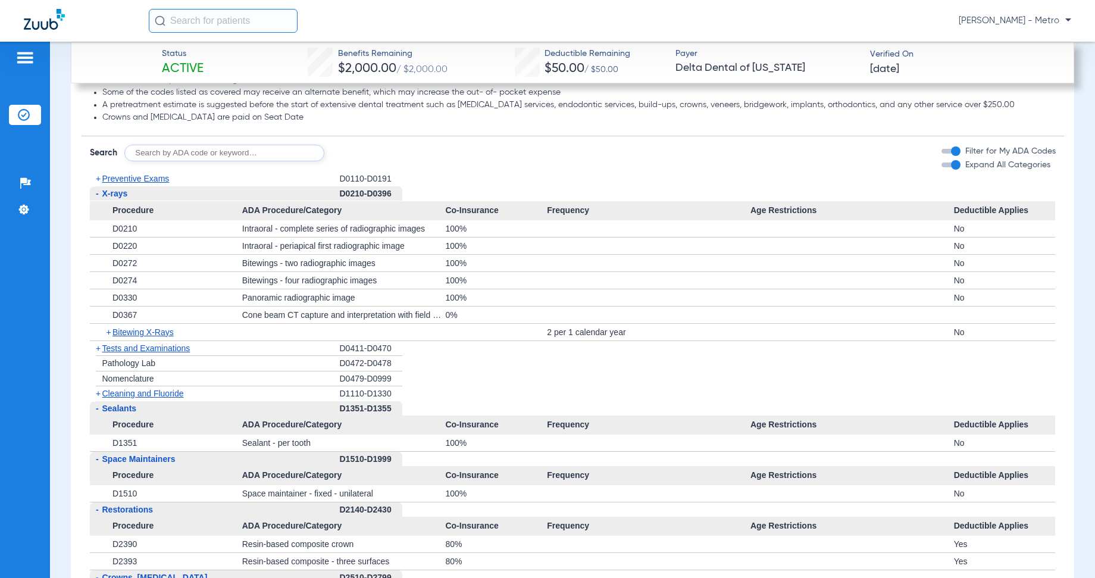
click at [115, 192] on span "X-rays" at bounding box center [115, 194] width 26 height 10
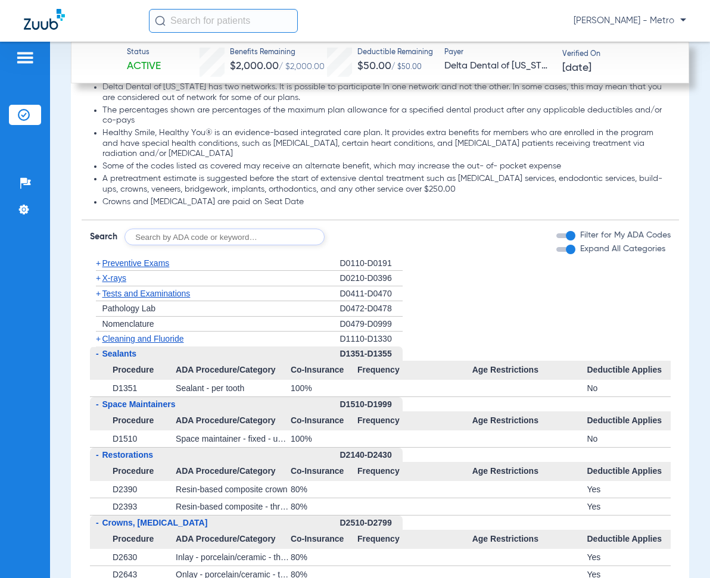
scroll to position [1361, 0]
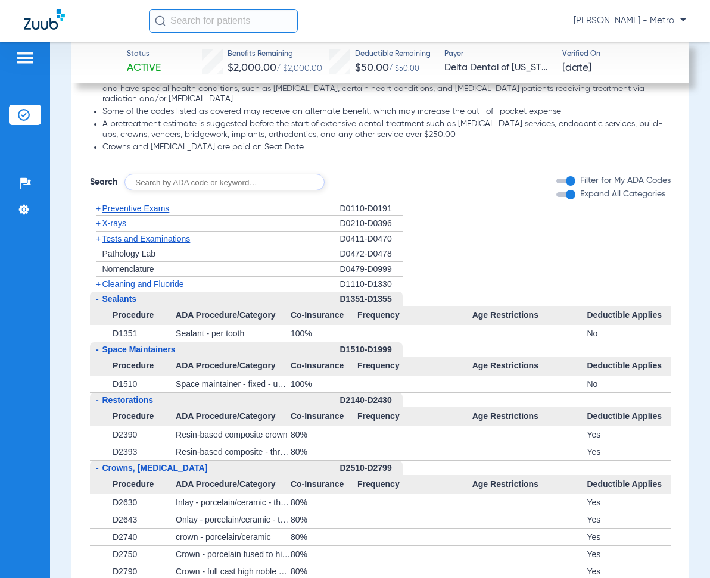
click at [145, 213] on span "Preventive Exams" at bounding box center [135, 209] width 67 height 10
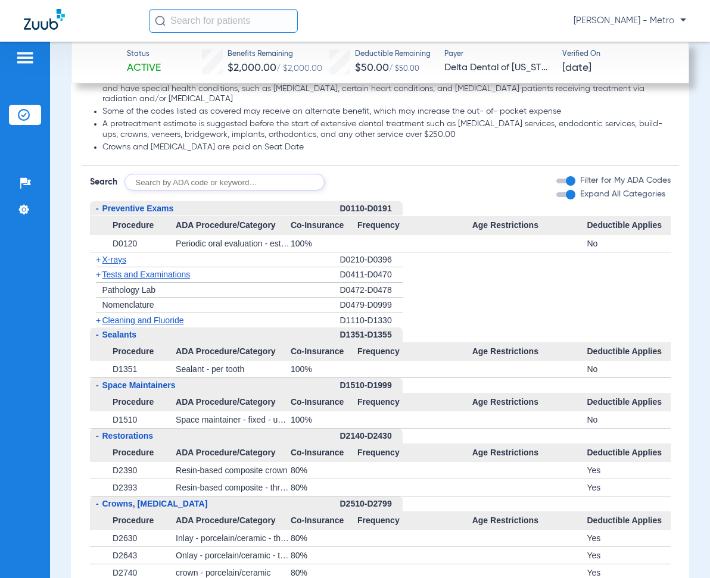
click at [145, 213] on span "Preventive Exams" at bounding box center [137, 209] width 71 height 10
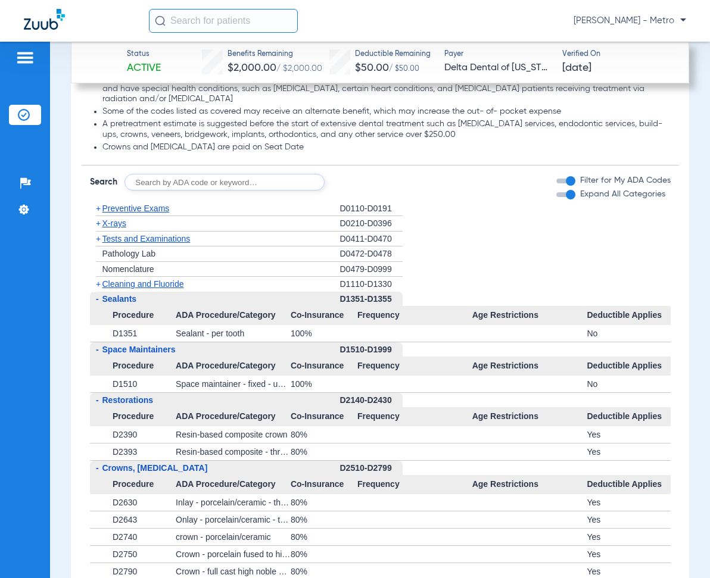
click at [115, 228] on span "X-rays" at bounding box center [114, 223] width 24 height 10
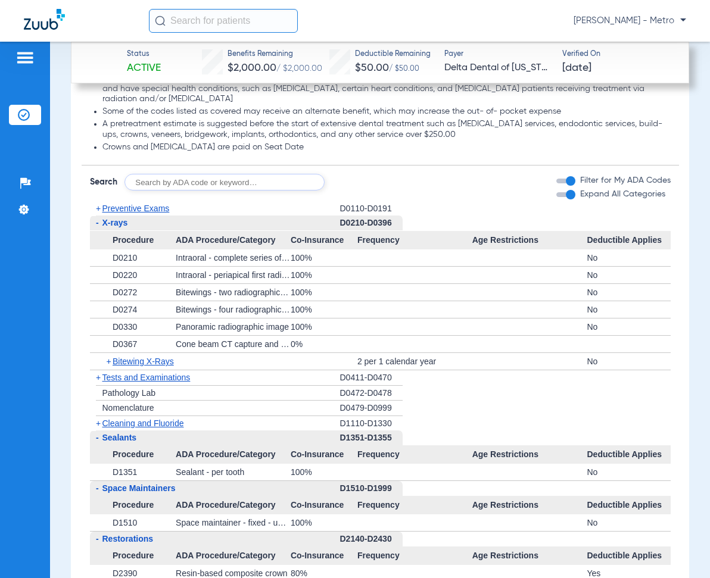
click at [111, 227] on span "X-rays" at bounding box center [115, 223] width 26 height 10
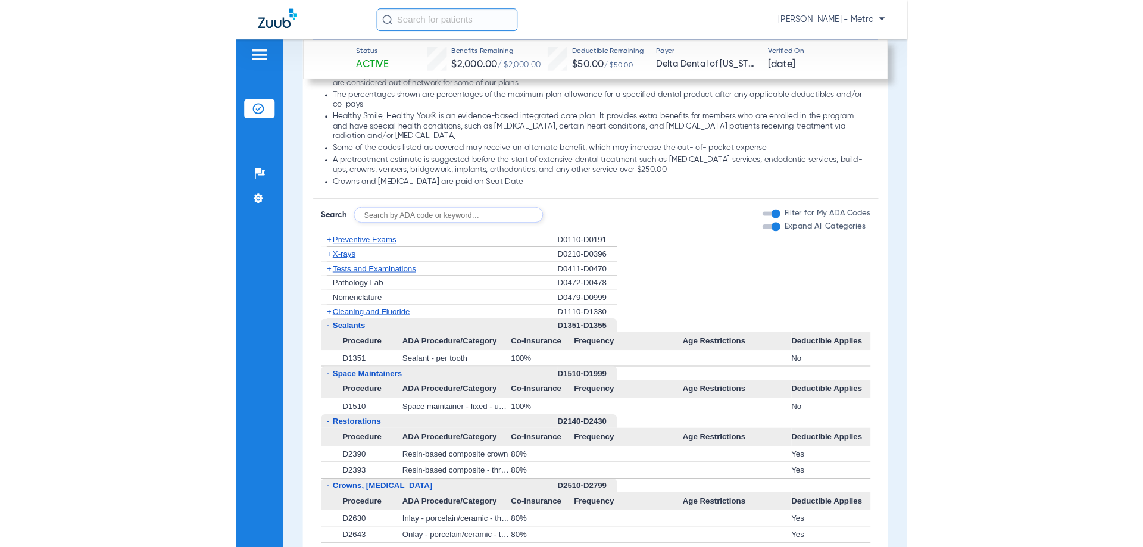
scroll to position [1301, 0]
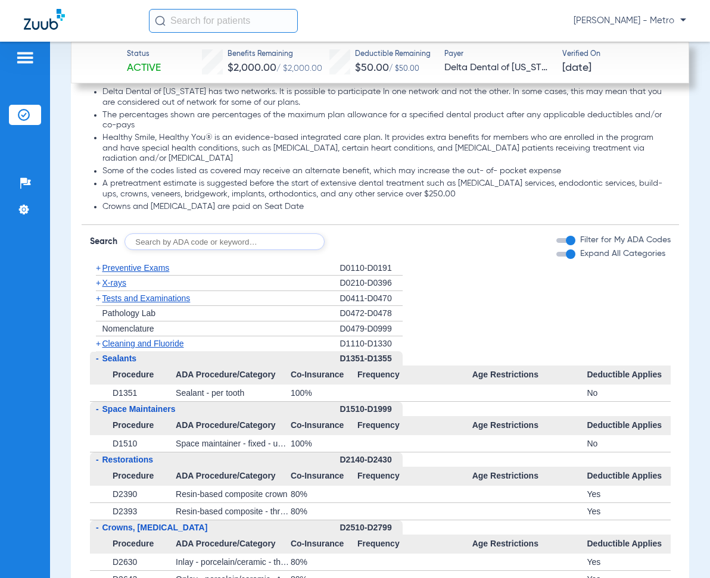
click at [110, 288] on span "X-rays" at bounding box center [114, 283] width 24 height 10
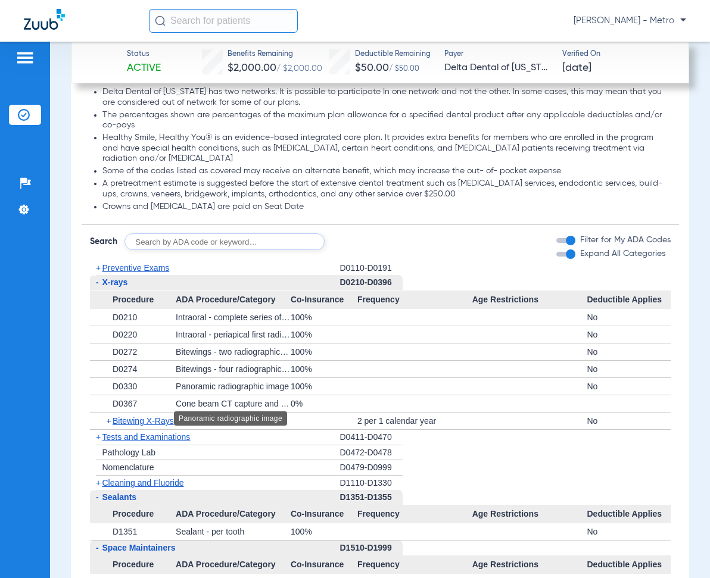
click at [276, 395] on div "Panoramic radiographic image" at bounding box center [233, 386] width 115 height 17
click at [294, 395] on div "100%" at bounding box center [323, 386] width 67 height 17
click at [265, 395] on div "Panoramic radiographic image" at bounding box center [233, 386] width 115 height 17
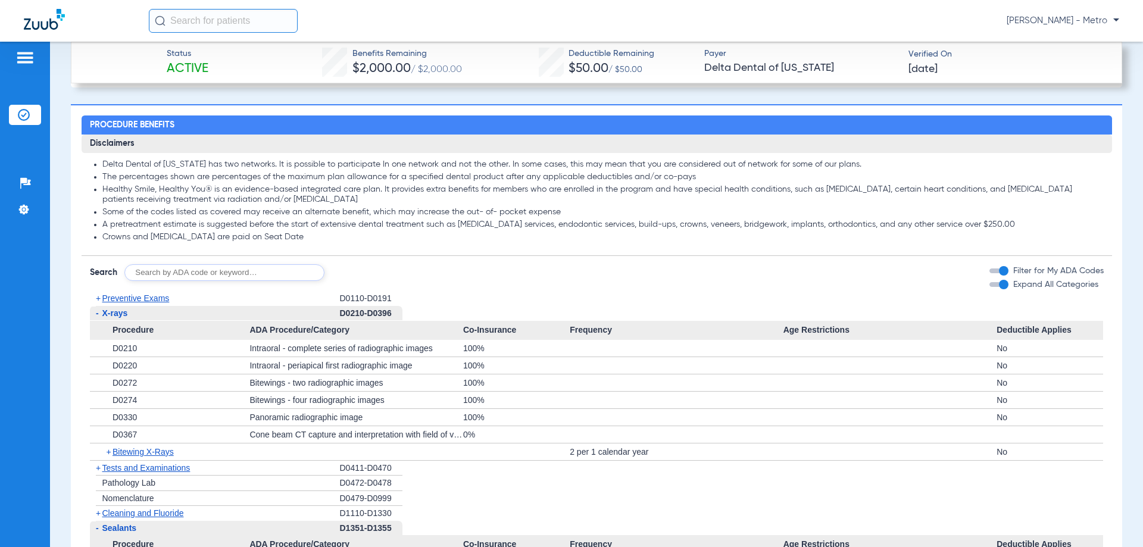
scroll to position [1182, 0]
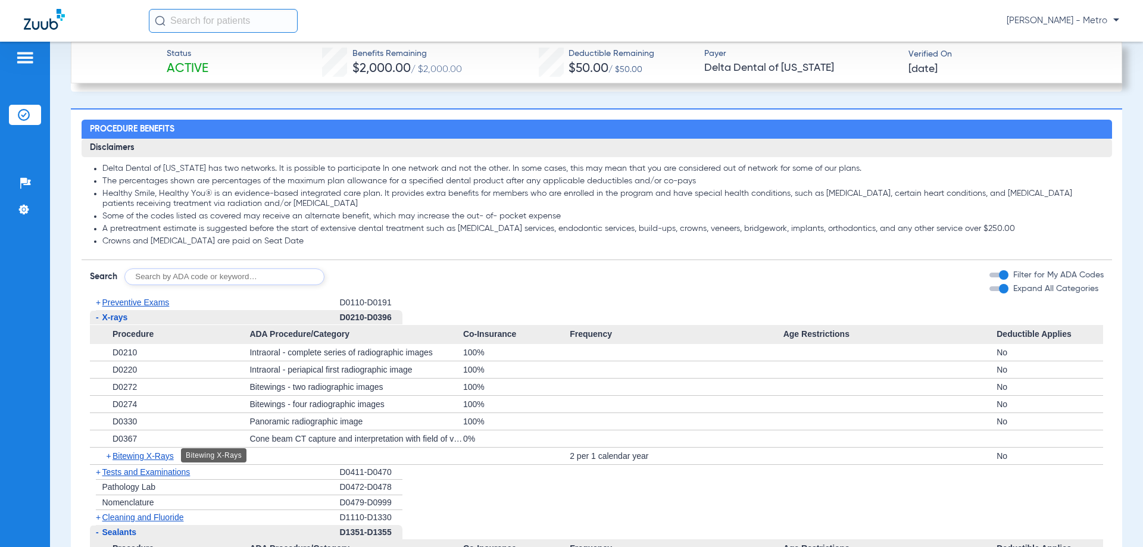
click at [130, 452] on span "Bitewing X-Rays" at bounding box center [143, 456] width 61 height 10
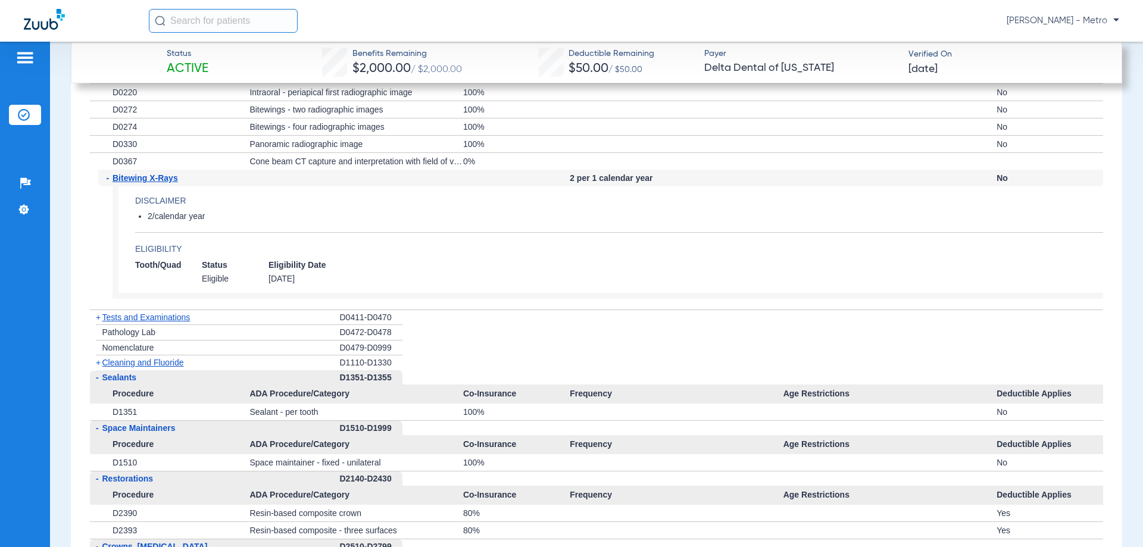
scroll to position [1480, 0]
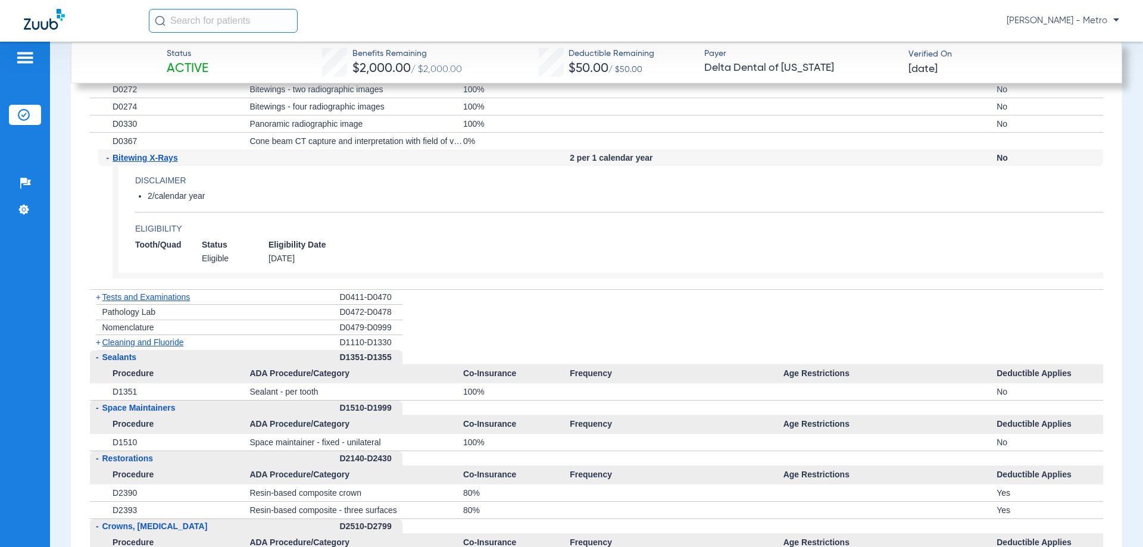
click at [165, 299] on span "Tests and Examinations" at bounding box center [146, 297] width 88 height 10
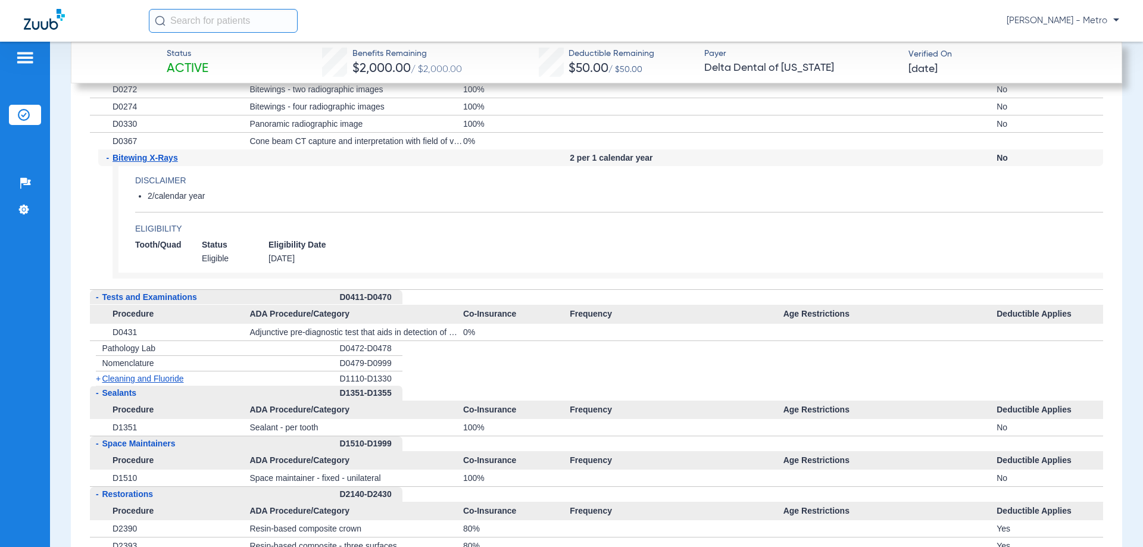
click at [165, 299] on span "Tests and Examinations" at bounding box center [149, 297] width 95 height 10
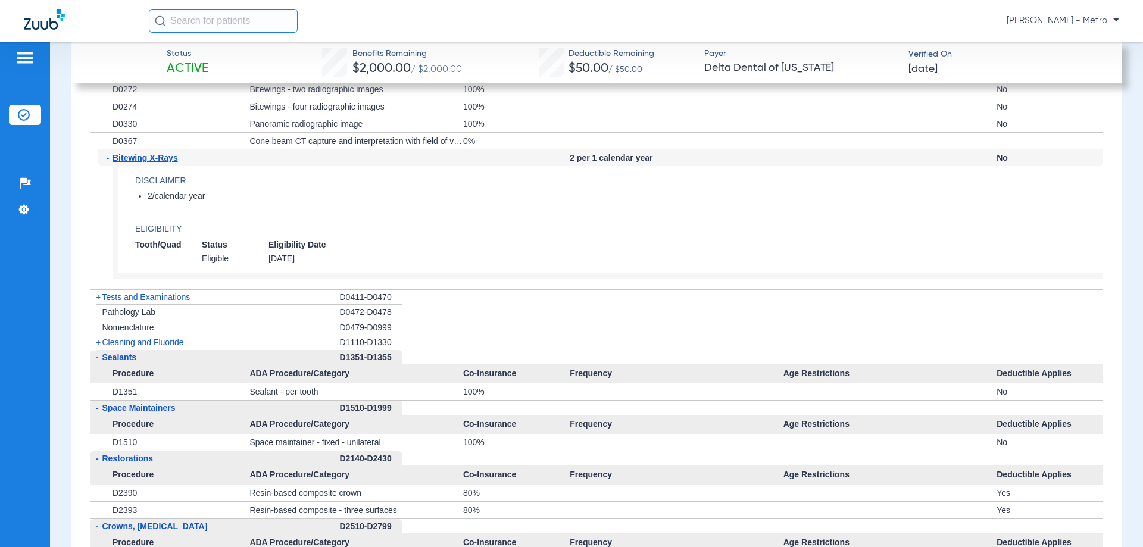
click at [165, 299] on span "Tests and Examinations" at bounding box center [146, 297] width 88 height 10
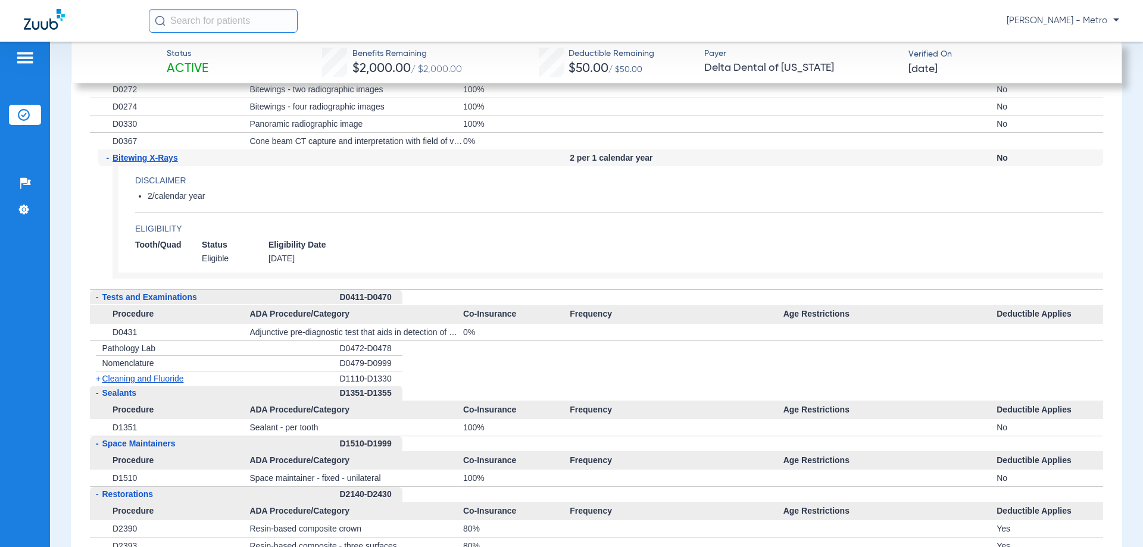
click at [165, 299] on span "Tests and Examinations" at bounding box center [149, 297] width 95 height 10
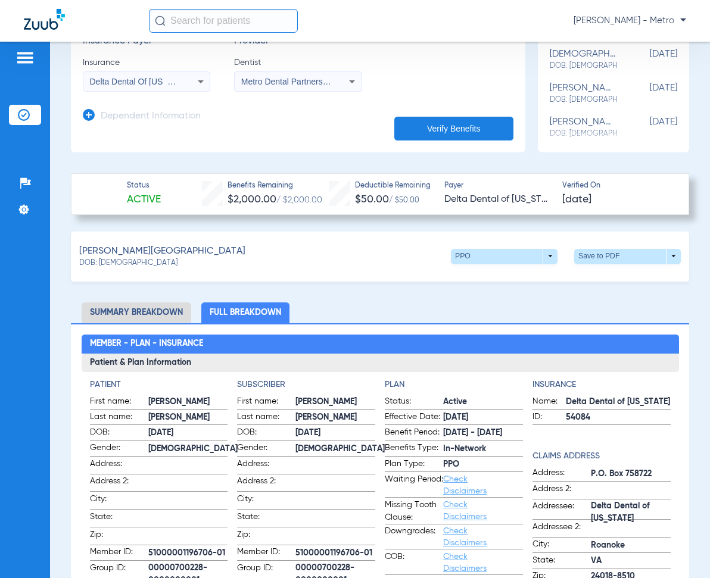
scroll to position [230, 0]
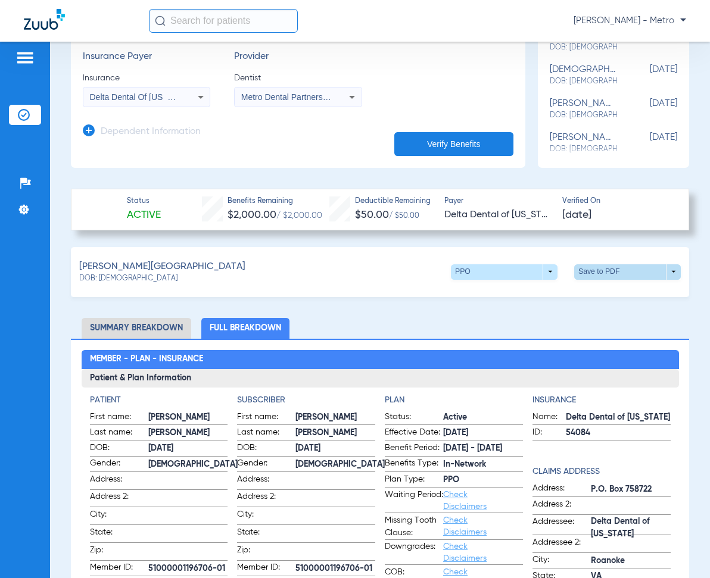
click at [599, 265] on span at bounding box center [627, 271] width 107 height 15
click at [602, 328] on div at bounding box center [355, 289] width 710 height 578
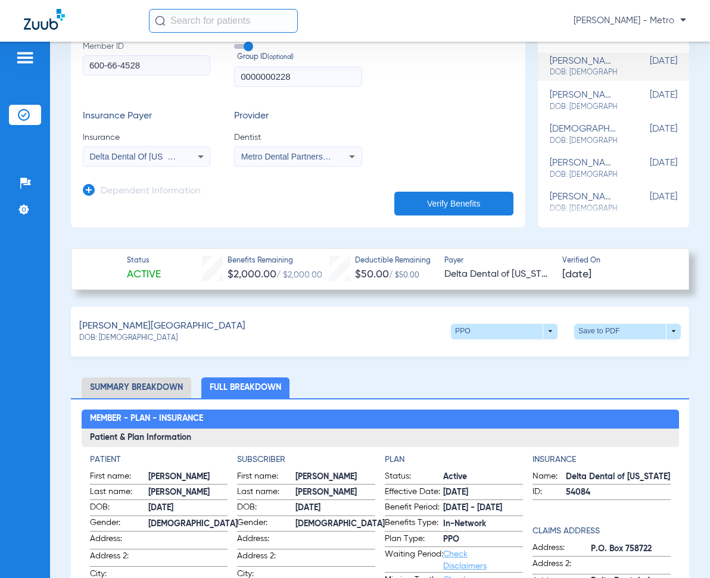
scroll to position [111, 0]
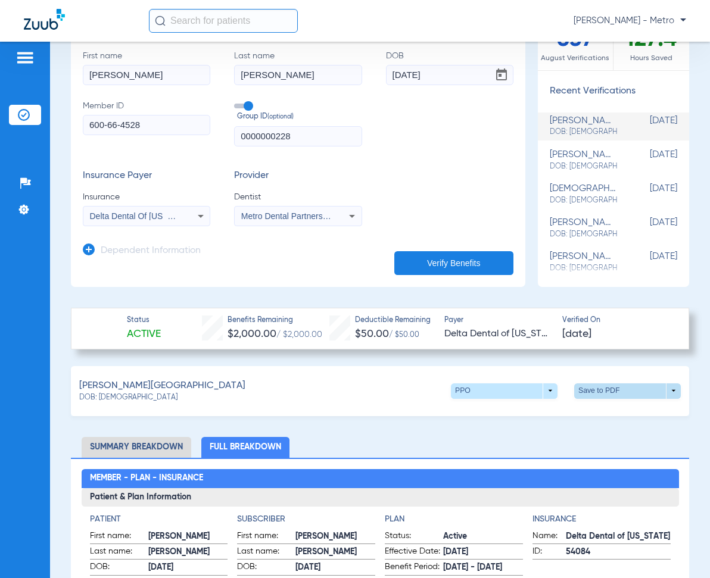
click at [592, 389] on span at bounding box center [627, 390] width 107 height 15
click at [527, 401] on div "insert_drive_file Save to PDF" at bounding box center [516, 413] width 91 height 25
click at [527, 408] on div "[PERSON_NAME]: [DEMOGRAPHIC_DATA] PPO arrow_drop_down Save to PDF arrow_drop_do…" at bounding box center [380, 391] width 618 height 50
click at [574, 388] on span at bounding box center [627, 390] width 107 height 15
click at [522, 410] on span "Save to PDF" at bounding box center [528, 413] width 47 height 8
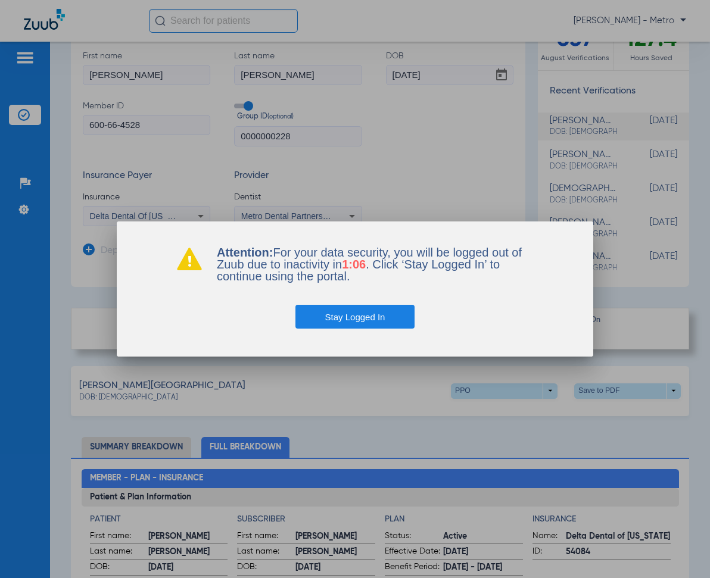
click at [351, 314] on button "Stay Logged In" at bounding box center [355, 317] width 120 height 24
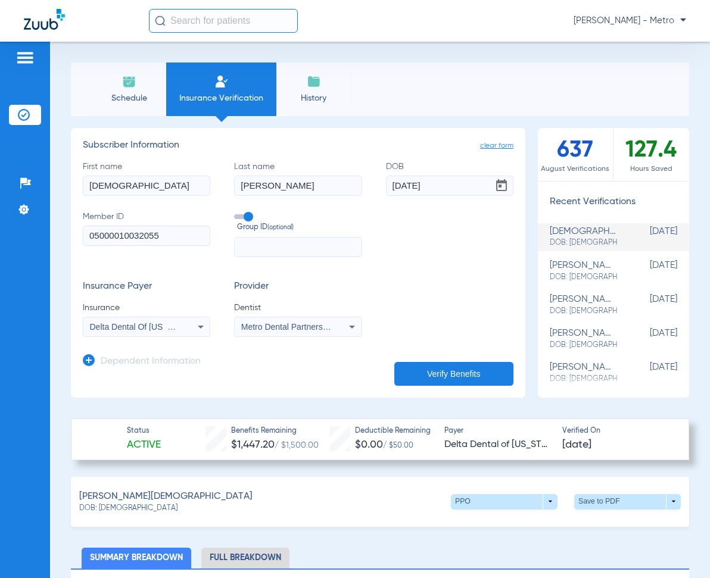
scroll to position [1685, 0]
